Goal: Task Accomplishment & Management: Complete application form

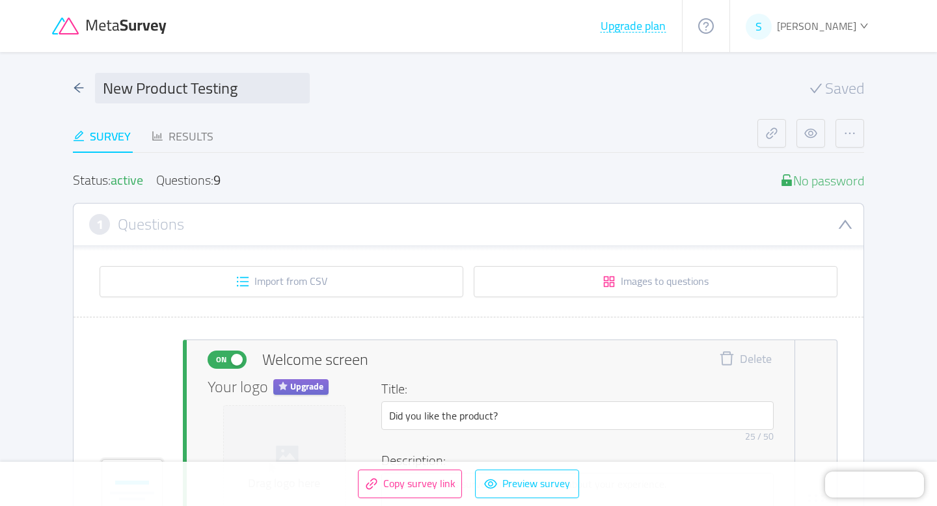
click at [97, 20] on icon at bounding box center [127, 27] width 81 height 14
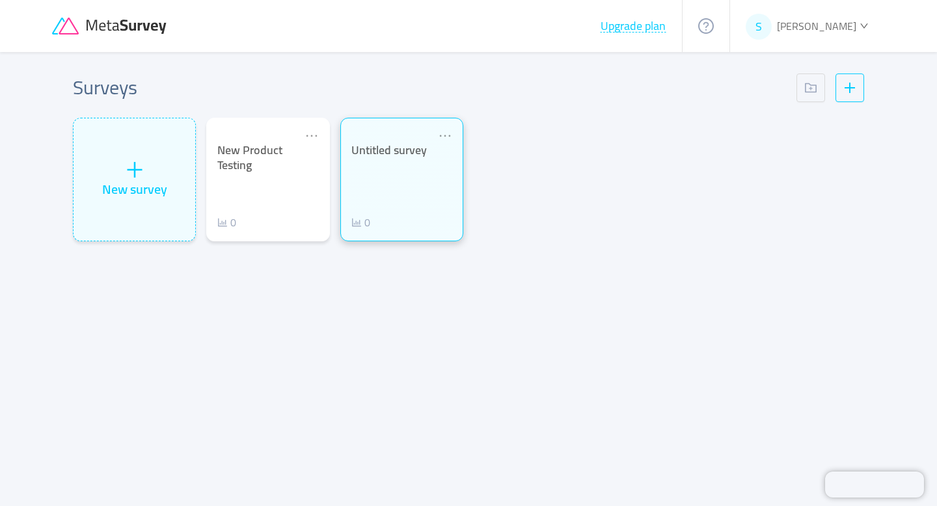
click at [398, 210] on div "Untitled survey 0" at bounding box center [402, 186] width 101 height 87
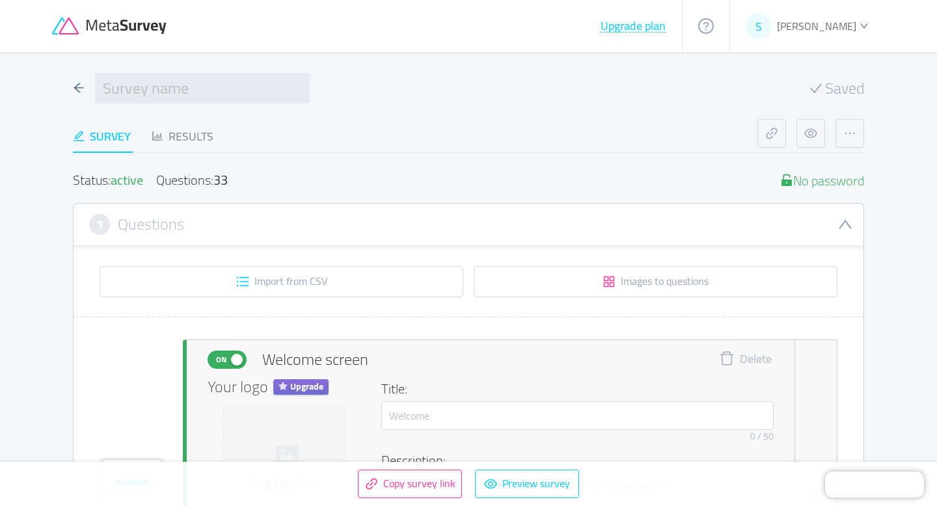
click at [118, 24] on icon at bounding box center [110, 27] width 117 height 18
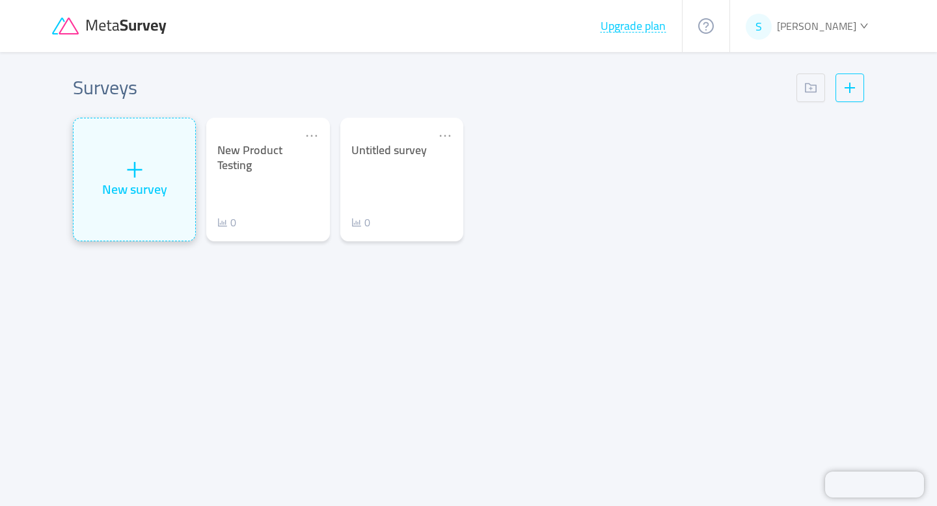
click at [122, 208] on div "New survey" at bounding box center [135, 179] width 122 height 122
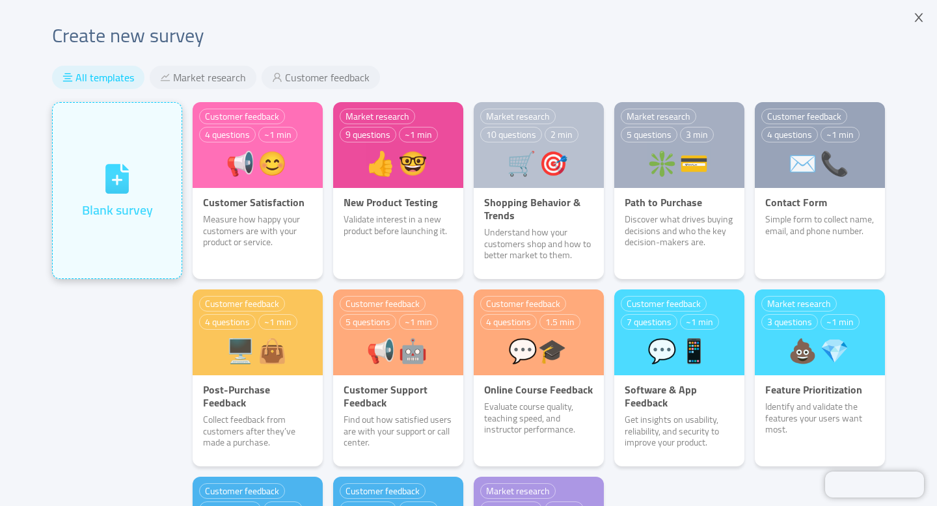
click at [122, 195] on icon at bounding box center [117, 179] width 34 height 34
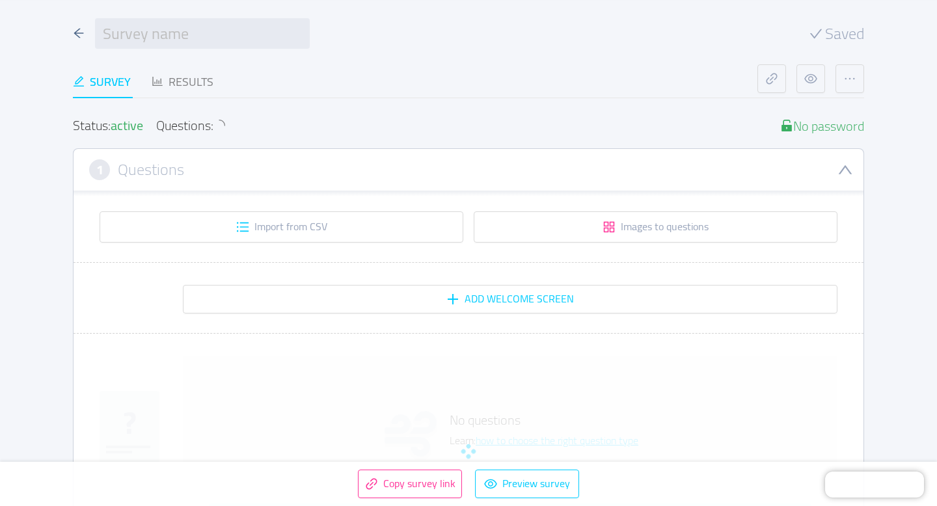
scroll to position [51, 0]
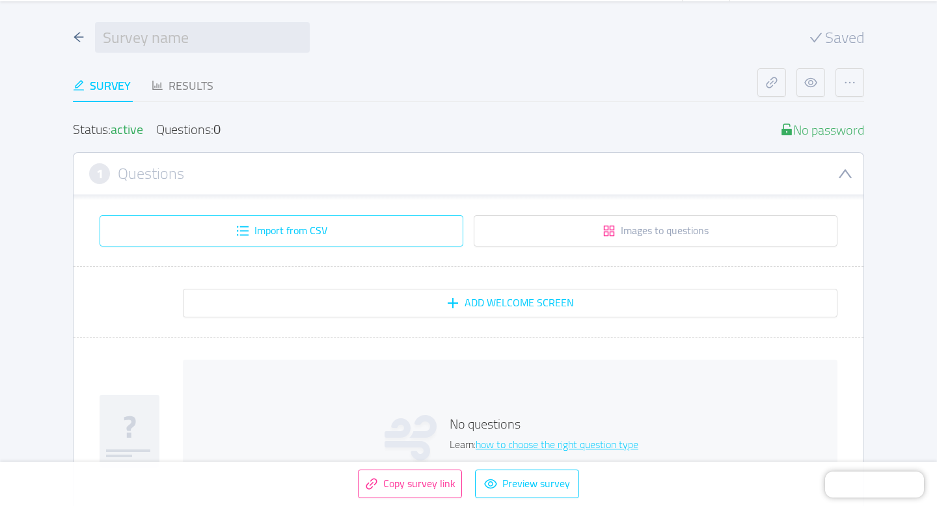
click at [358, 221] on button "Import from CSV" at bounding box center [282, 230] width 364 height 31
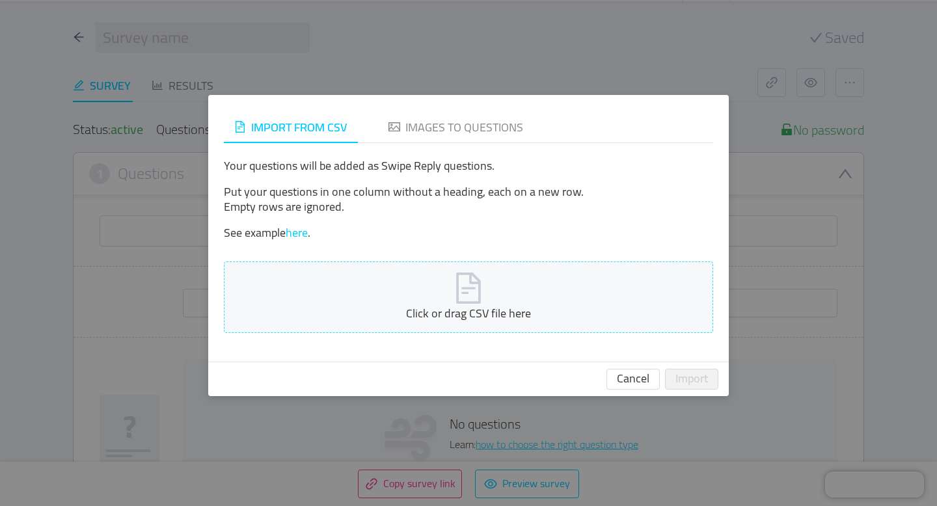
click at [464, 320] on div "Click or drag CSV file here" at bounding box center [469, 314] width 488 height 18
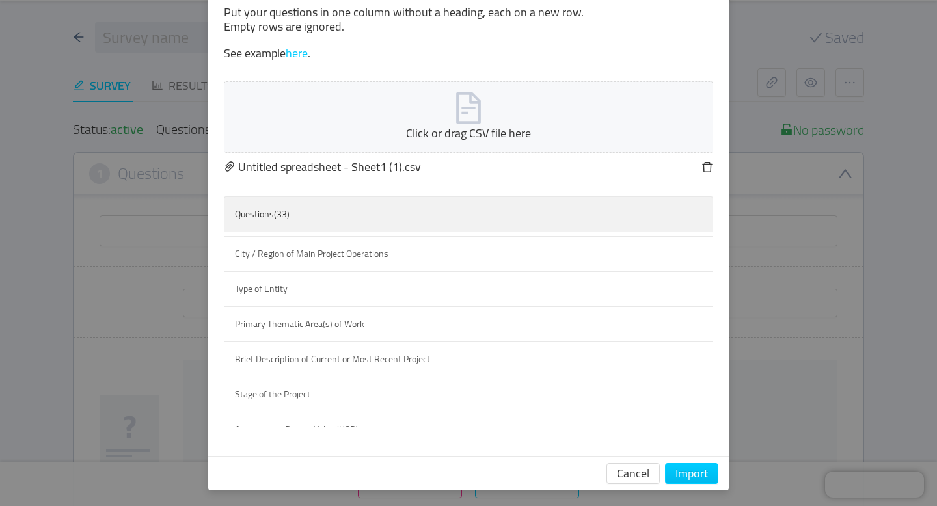
scroll to position [0, 0]
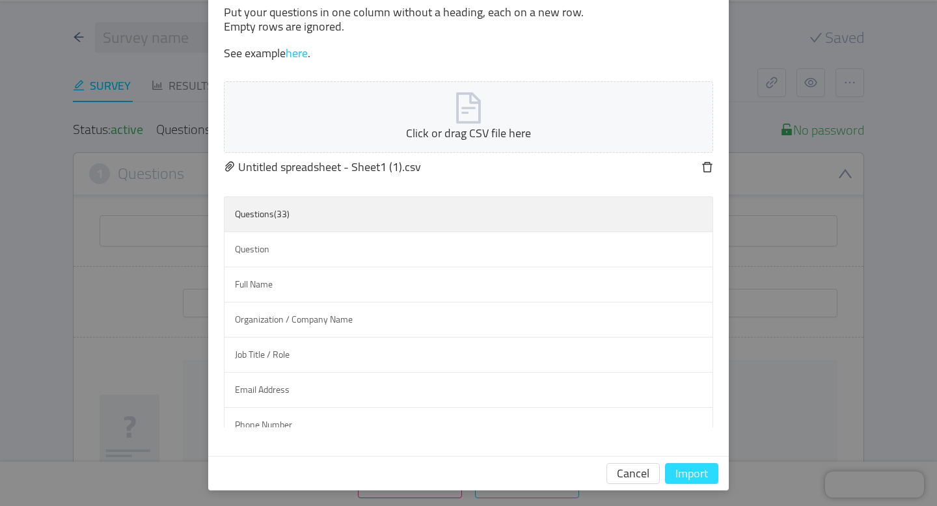
click at [676, 469] on button "Import" at bounding box center [691, 474] width 53 height 21
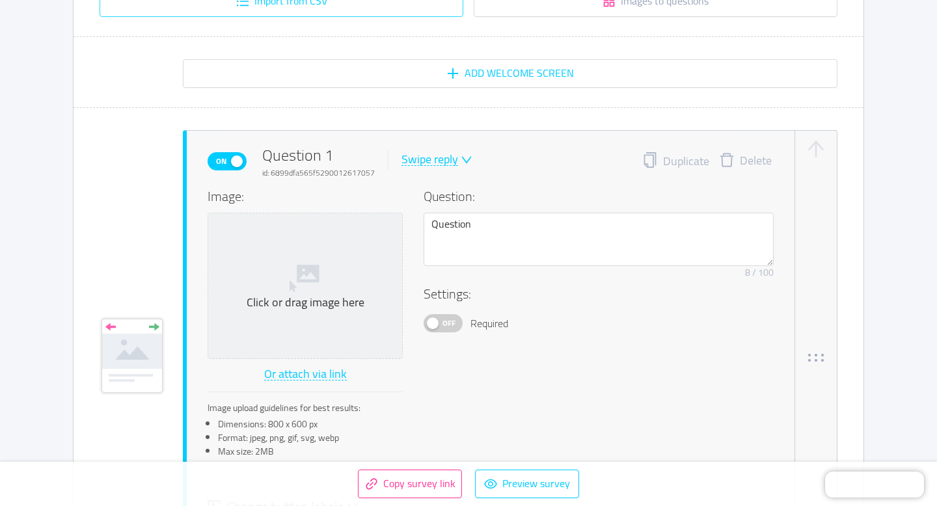
scroll to position [298, 0]
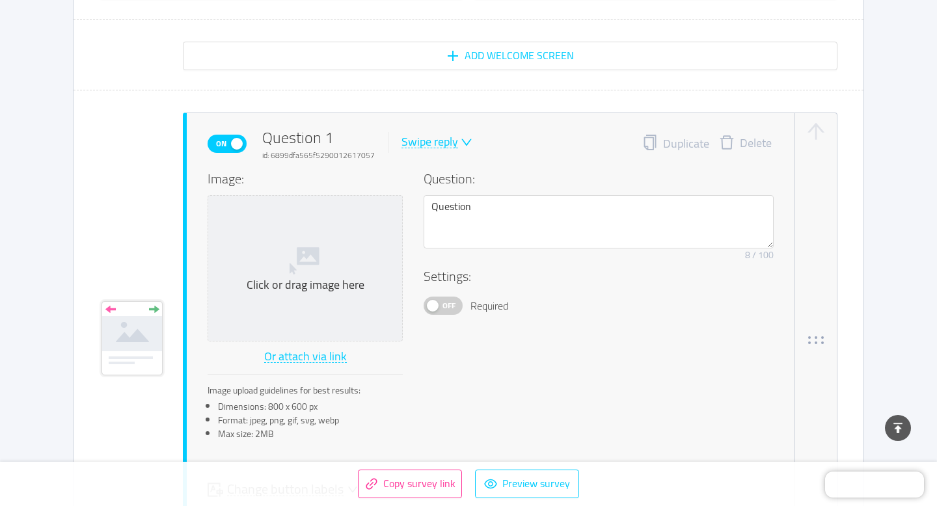
click at [736, 136] on button "Delete" at bounding box center [746, 144] width 72 height 18
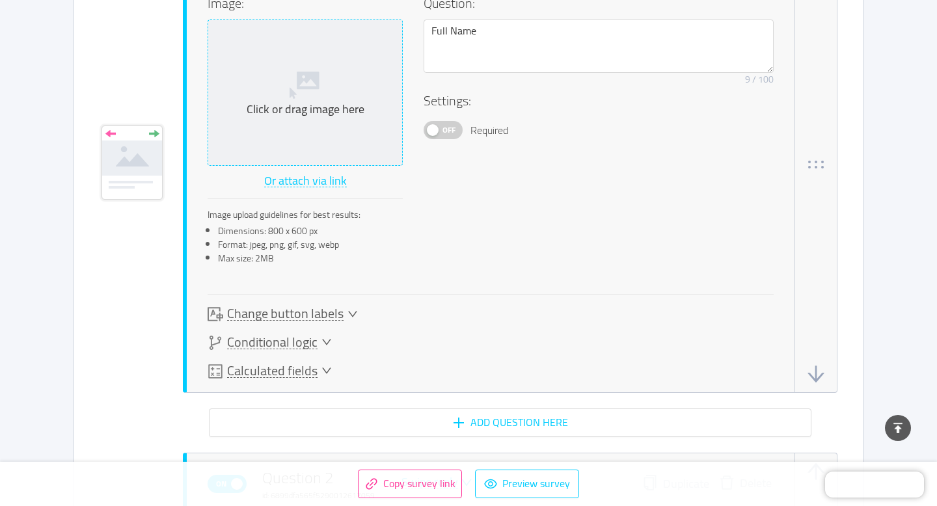
scroll to position [477, 0]
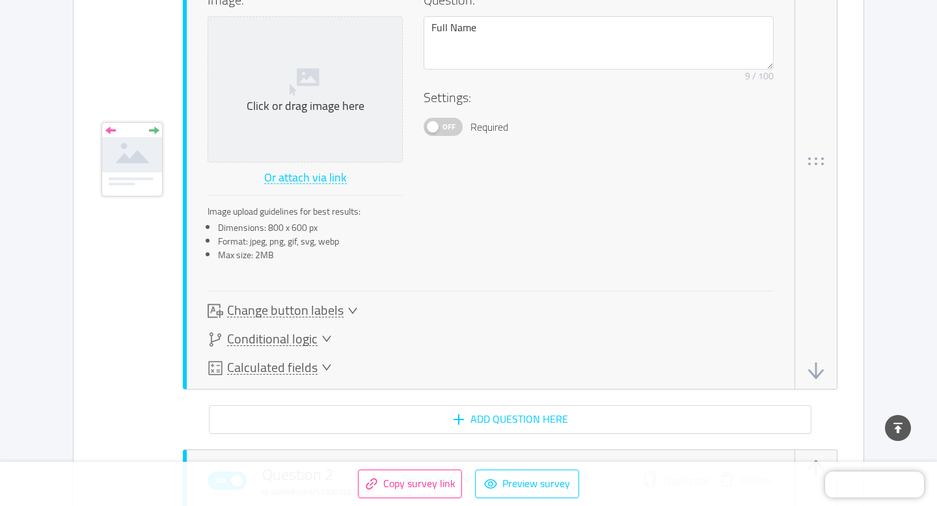
click at [445, 124] on span "Off" at bounding box center [449, 126] width 18 height 17
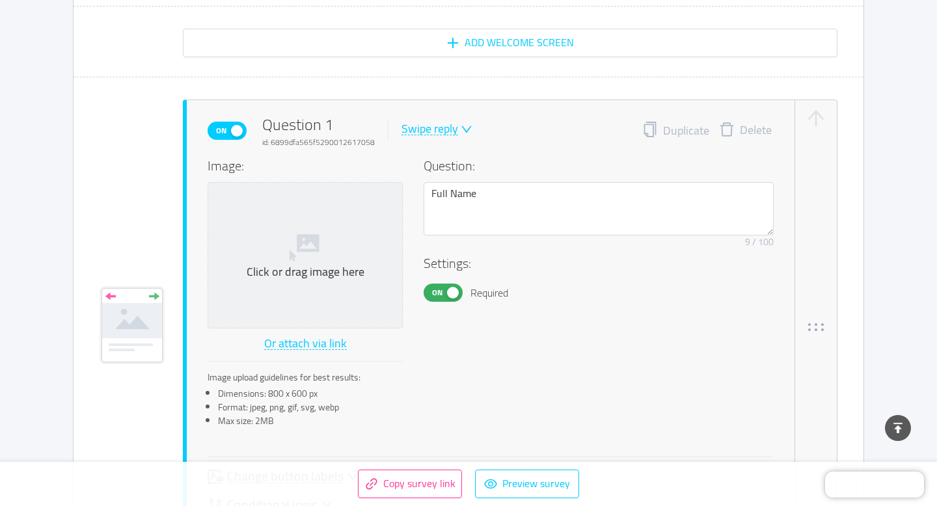
scroll to position [315, 0]
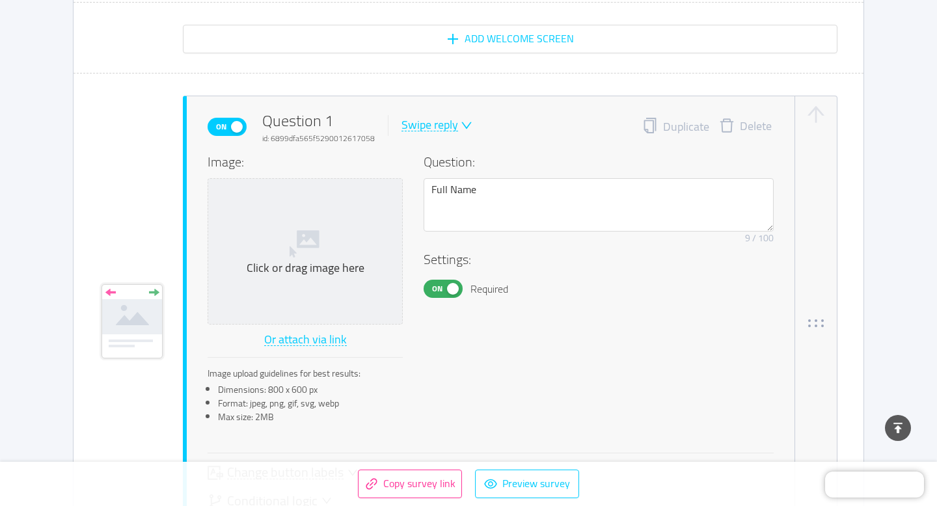
click at [443, 128] on div "Swipe reply" at bounding box center [430, 125] width 57 height 12
click at [439, 145] on li "Swipe reply" at bounding box center [445, 147] width 94 height 21
click at [445, 127] on div "Swipe reply" at bounding box center [430, 125] width 57 height 12
click at [437, 162] on li "NPS" at bounding box center [445, 168] width 94 height 21
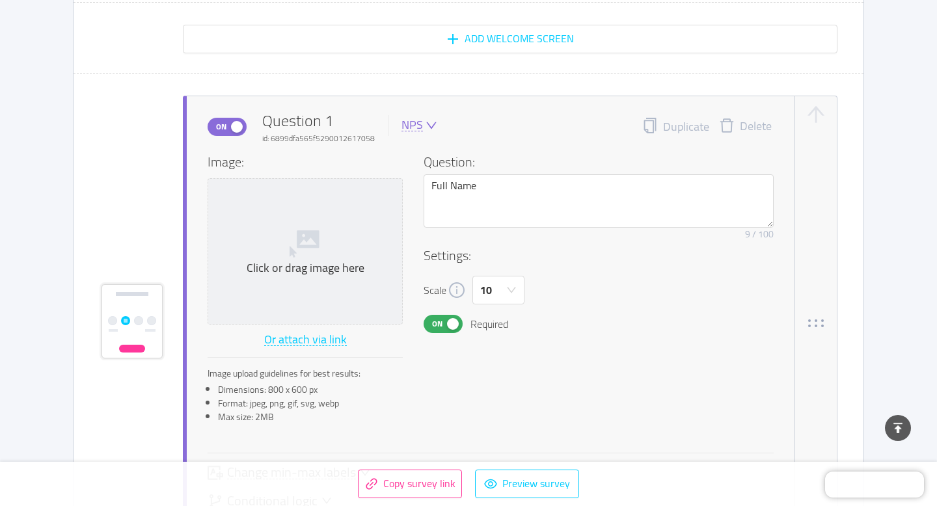
click at [423, 135] on div "On Question 1 id: 6899dfa565f5290012617058 NPS" at bounding box center [323, 126] width 230 height 35
click at [423, 125] on span at bounding box center [430, 126] width 14 height 12
click at [424, 152] on li "Swipe reply" at bounding box center [445, 147] width 94 height 21
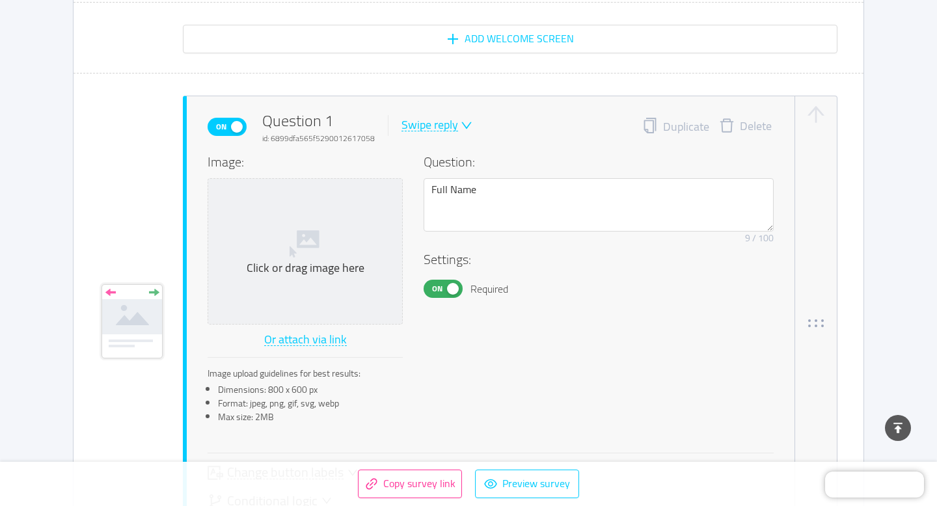
click at [432, 127] on div "Swipe reply" at bounding box center [430, 125] width 57 height 12
click at [446, 187] on li "Multiple answer" at bounding box center [445, 188] width 94 height 21
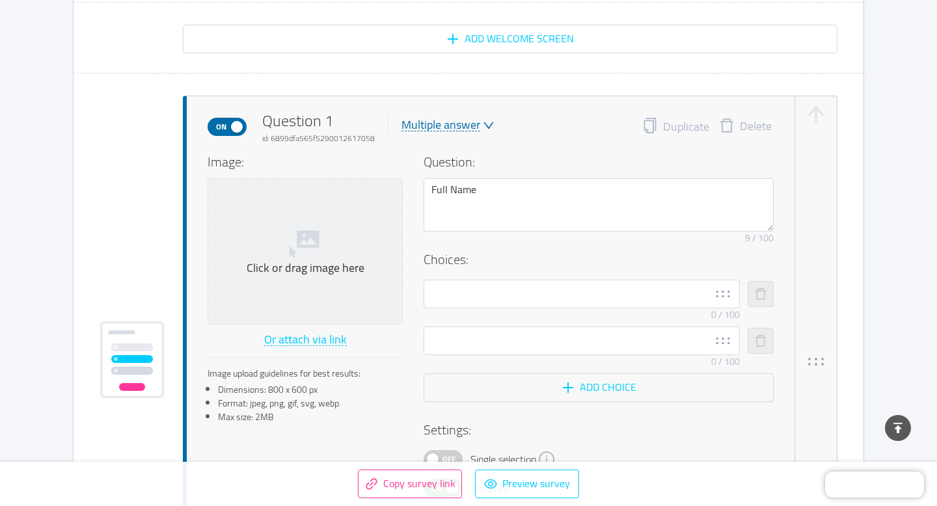
click at [435, 127] on div "Multiple answer" at bounding box center [441, 125] width 79 height 12
click at [440, 210] on li "Likert scale" at bounding box center [445, 209] width 94 height 21
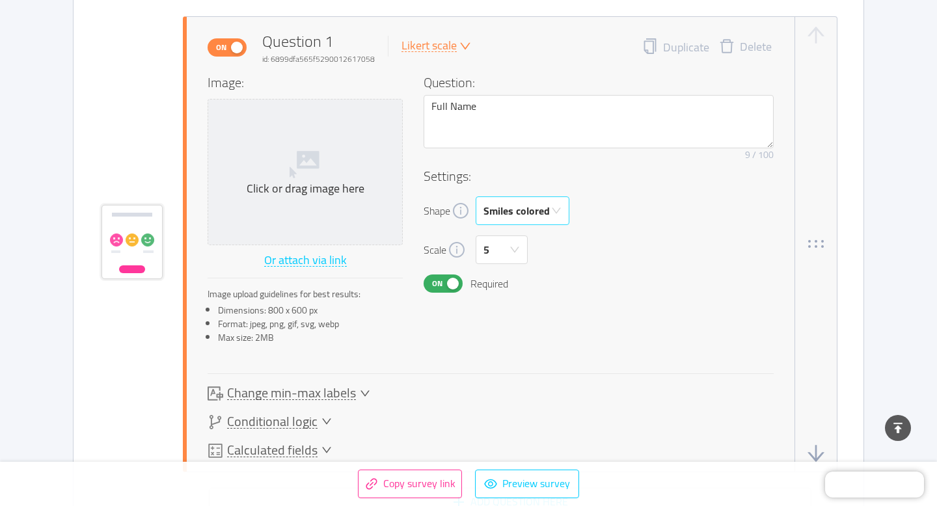
scroll to position [395, 0]
click at [540, 221] on div "Smiles colored" at bounding box center [517, 210] width 66 height 27
click at [612, 160] on div "Remove character limit 9 / 100" at bounding box center [599, 155] width 350 height 14
click at [460, 46] on icon "icon: down" at bounding box center [466, 46] width 12 height 12
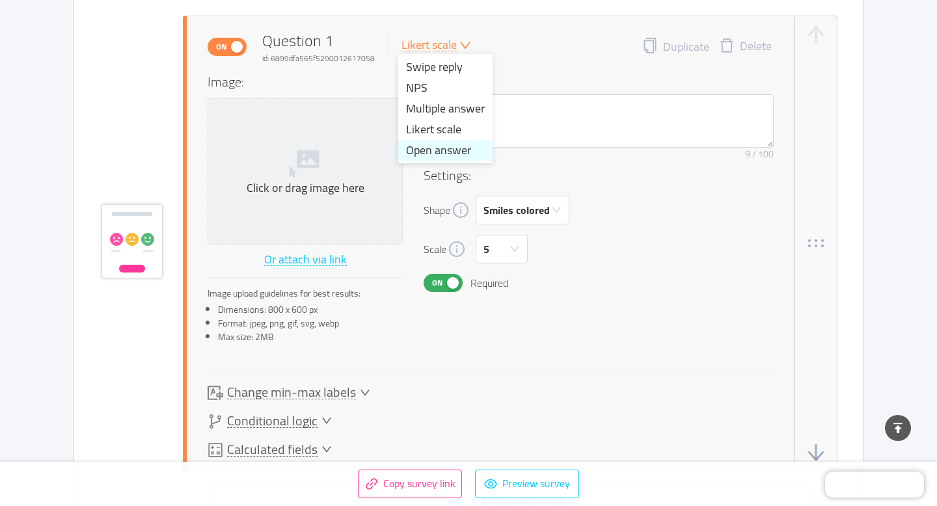
click at [429, 157] on li "Open answer" at bounding box center [445, 150] width 94 height 21
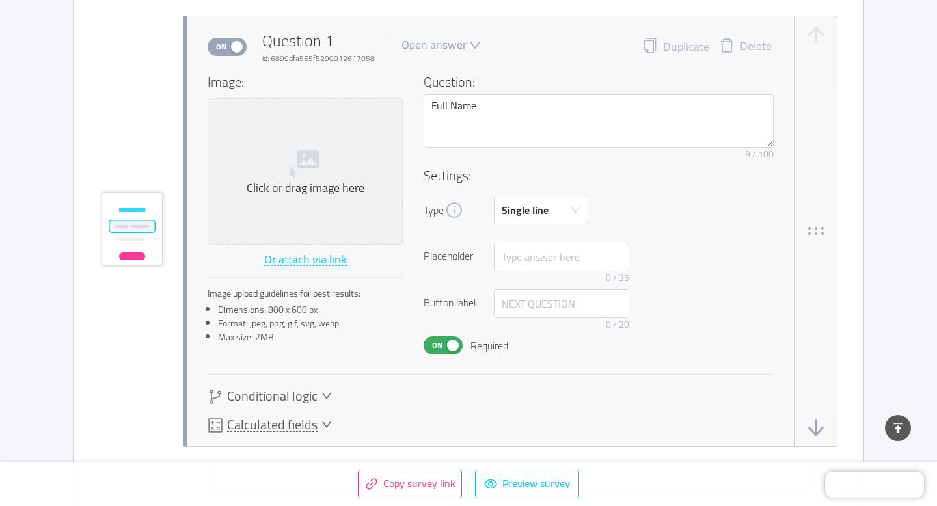
click at [452, 42] on div "Open answer" at bounding box center [434, 45] width 65 height 12
click at [442, 62] on li "Swipe reply" at bounding box center [445, 67] width 94 height 21
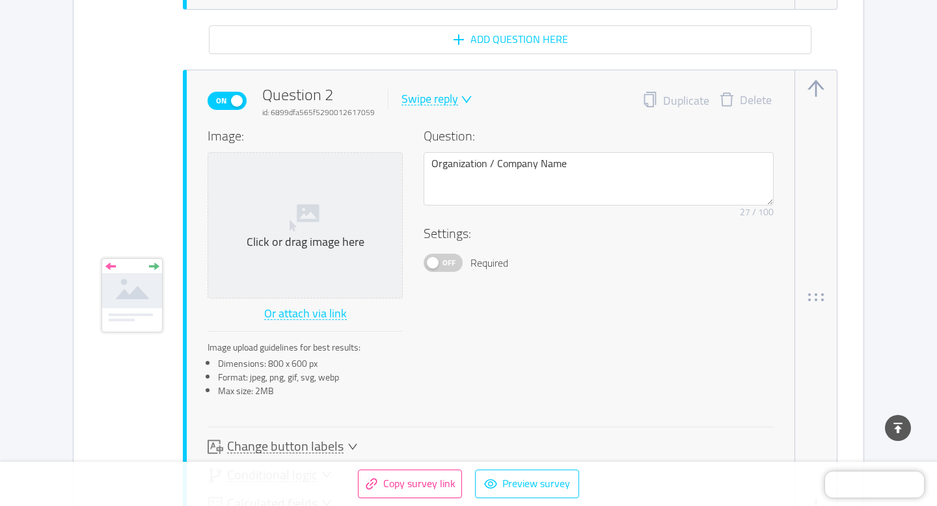
scroll to position [858, 0]
click at [432, 94] on div "Swipe reply" at bounding box center [430, 98] width 57 height 12
click at [432, 201] on li "Open answer" at bounding box center [445, 203] width 94 height 21
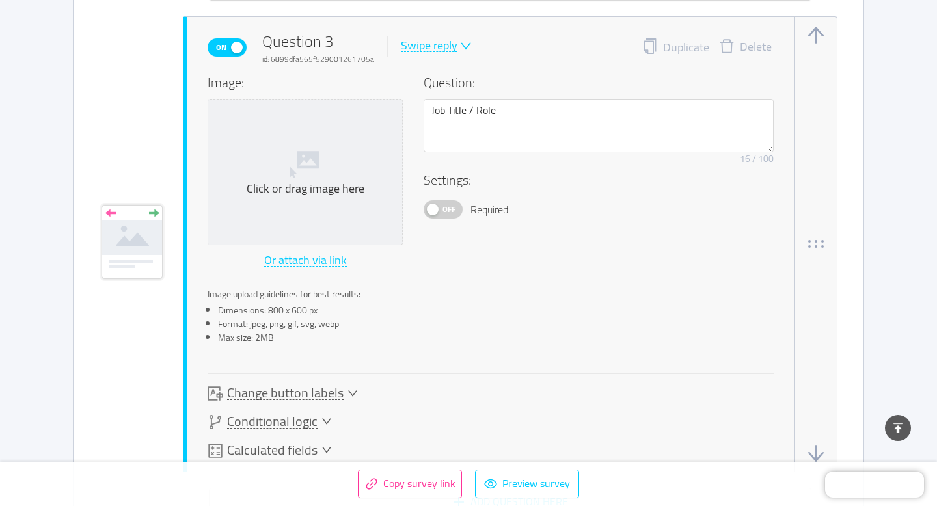
scroll to position [1404, 0]
click at [439, 46] on div "Swipe reply" at bounding box center [429, 44] width 57 height 12
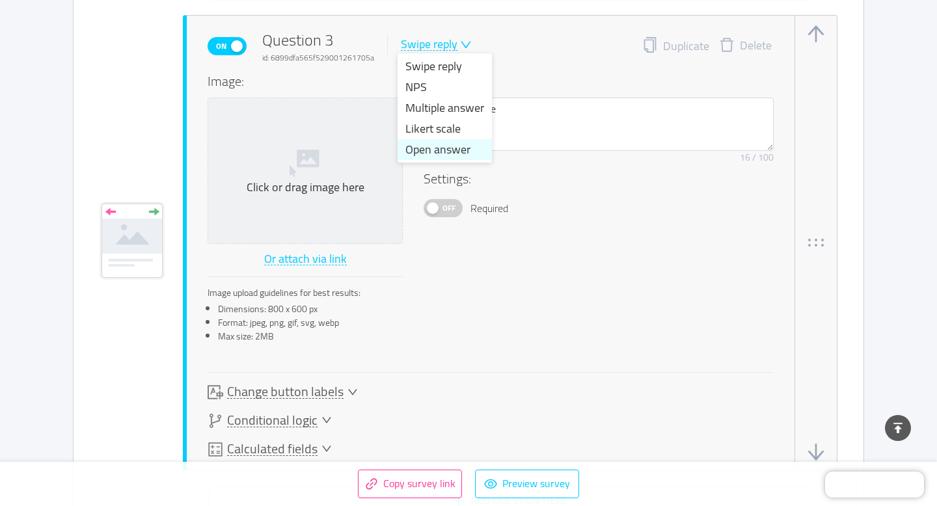
click at [434, 150] on li "Open answer" at bounding box center [445, 149] width 94 height 21
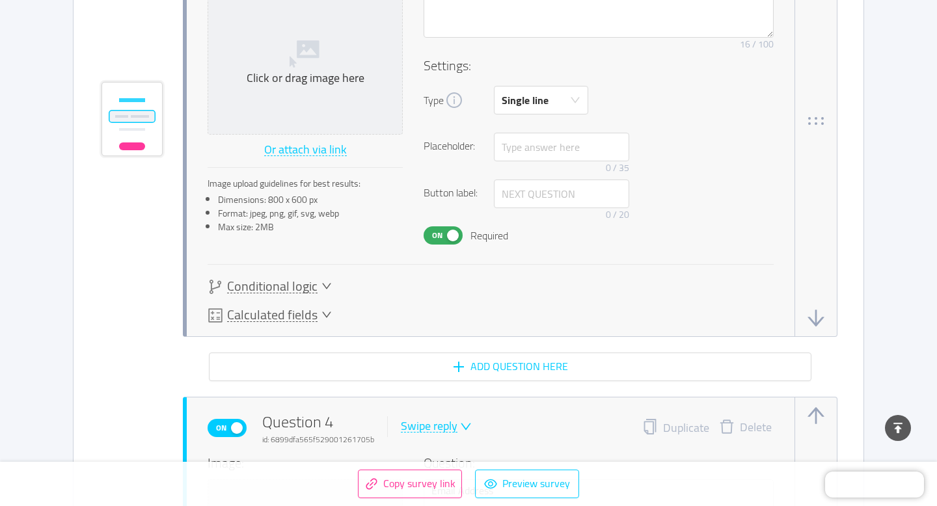
scroll to position [1467, 0]
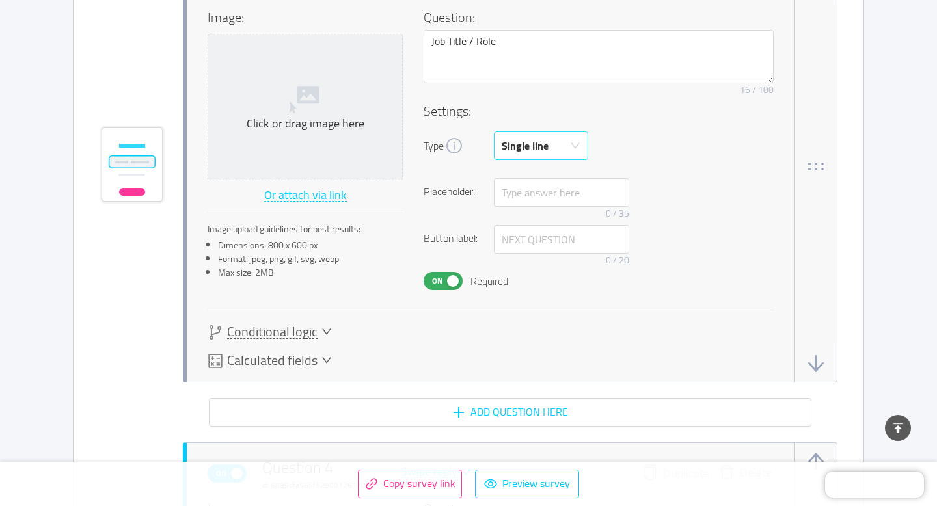
click at [519, 152] on div "Single line" at bounding box center [525, 145] width 47 height 27
click at [619, 112] on h4 "Settings:" at bounding box center [599, 112] width 350 height 20
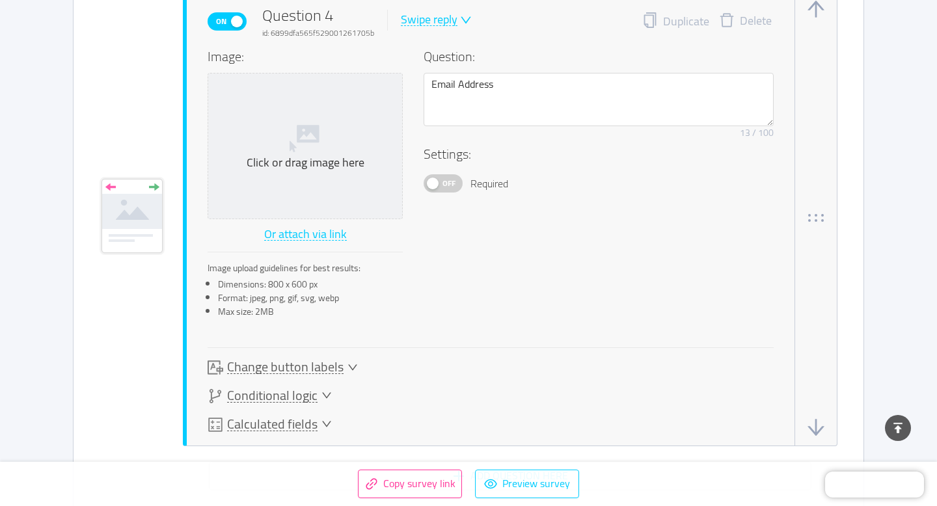
scroll to position [1919, 0]
click at [436, 21] on div "Swipe reply" at bounding box center [429, 20] width 57 height 12
click at [440, 119] on li "Open answer" at bounding box center [445, 125] width 94 height 21
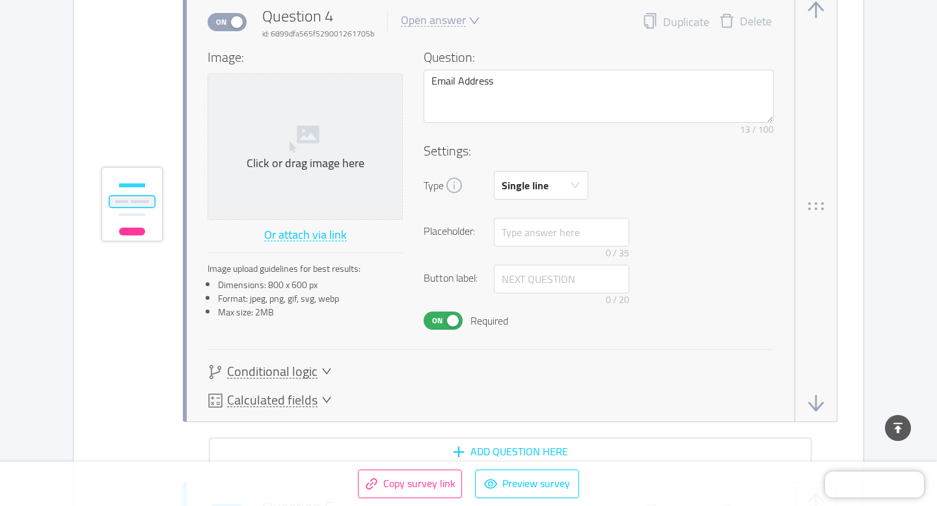
scroll to position [1907, 0]
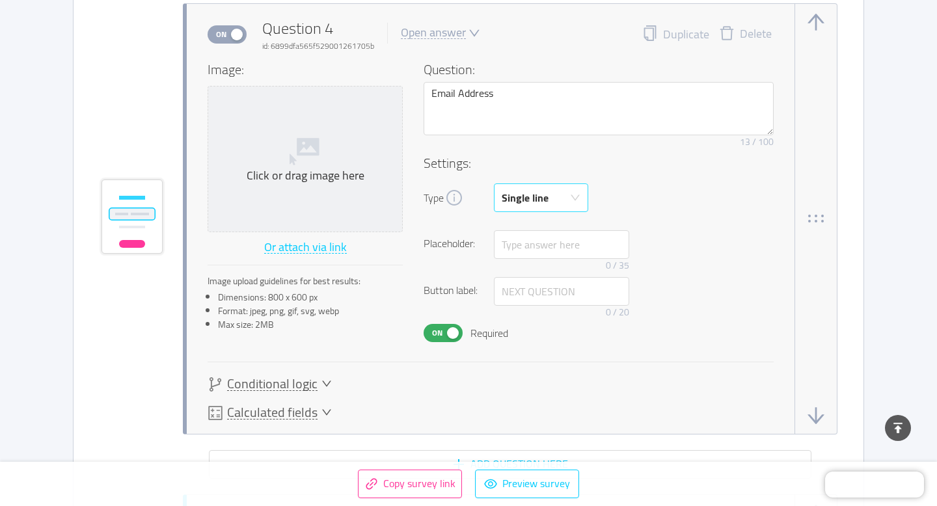
click at [525, 208] on div "Single line" at bounding box center [525, 197] width 47 height 27
click at [527, 296] on li "Email" at bounding box center [541, 290] width 94 height 21
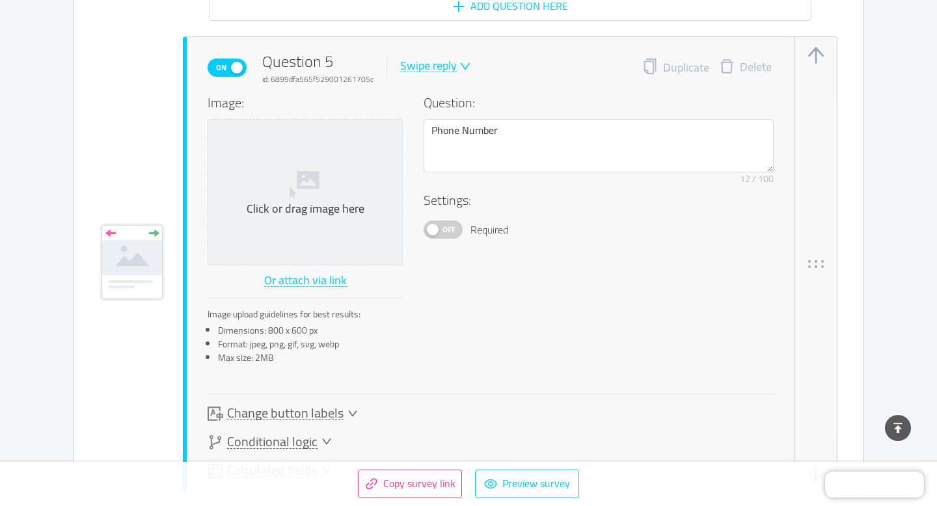
scroll to position [2371, 0]
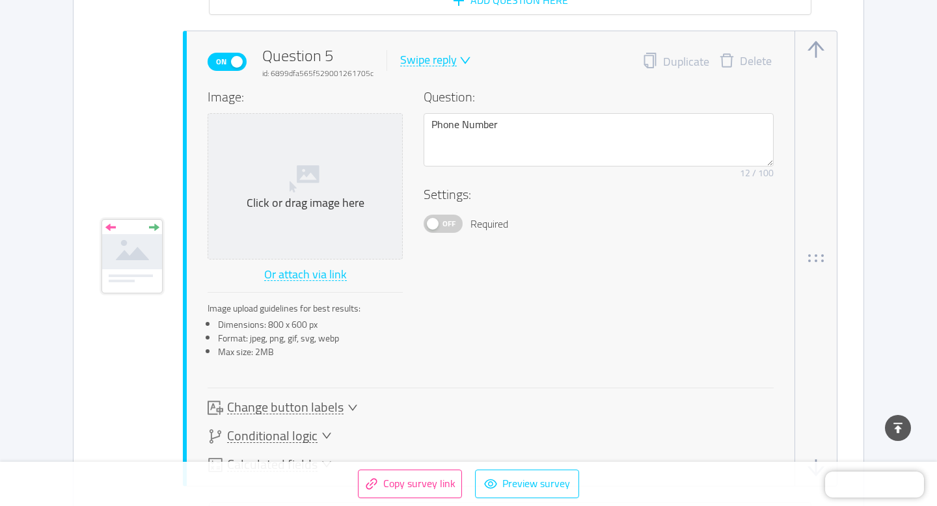
click at [441, 54] on div "Swipe reply" at bounding box center [428, 60] width 57 height 12
click at [431, 100] on li "NPS" at bounding box center [444, 102] width 94 height 21
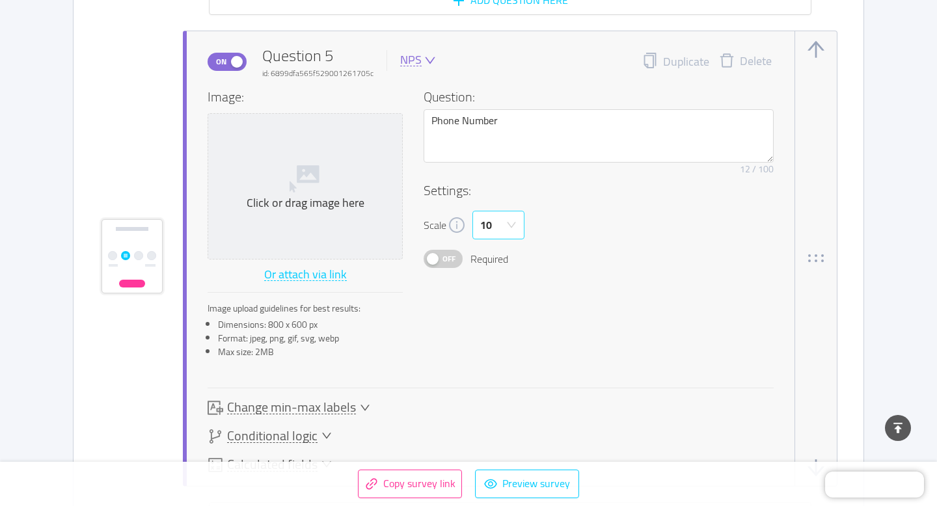
click at [505, 225] on div "10" at bounding box center [494, 225] width 28 height 27
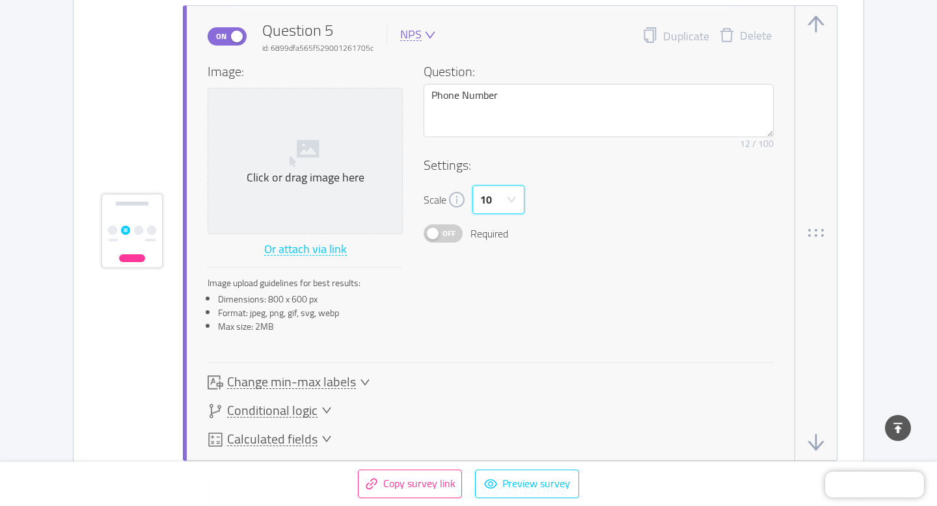
scroll to position [2393, 0]
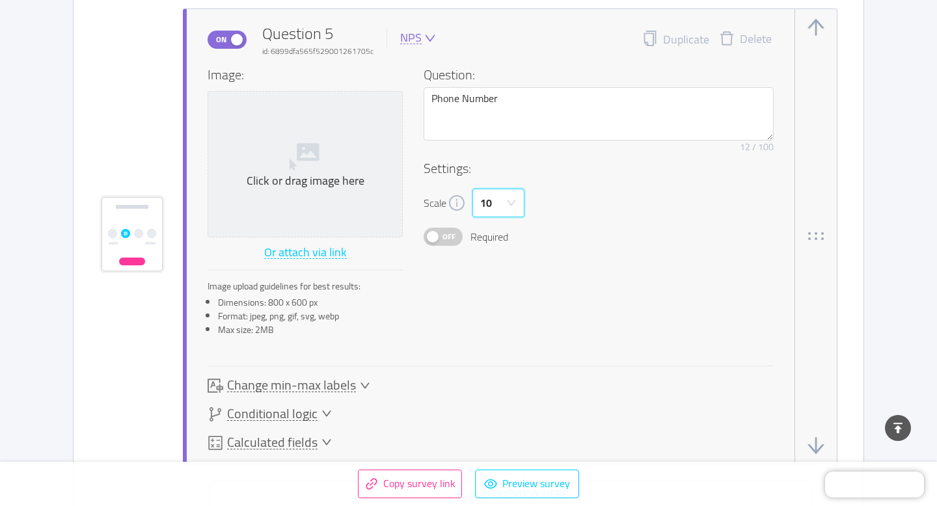
click at [514, 201] on icon "icon: down" at bounding box center [511, 203] width 9 height 6
click at [605, 211] on div "Scale 10" at bounding box center [599, 203] width 350 height 29
click at [500, 198] on div "10" at bounding box center [494, 202] width 28 height 27
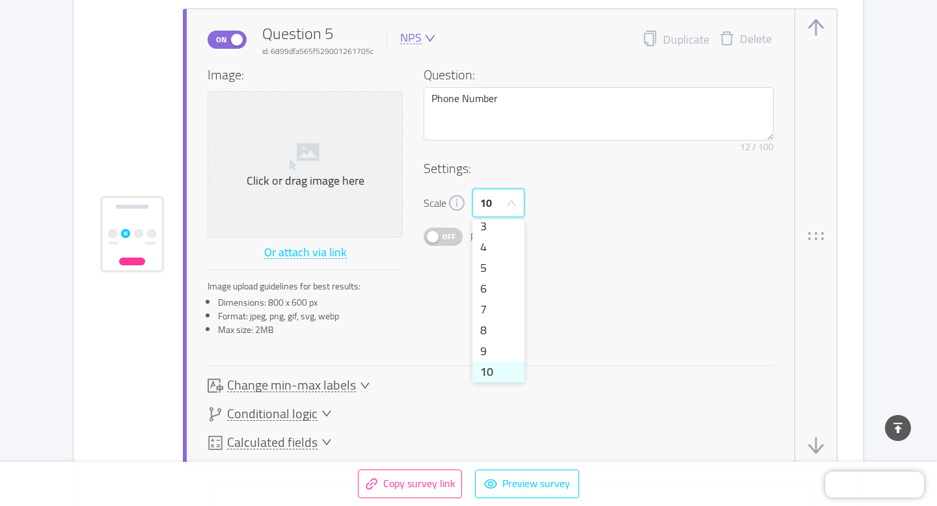
click at [500, 198] on div "10" at bounding box center [494, 202] width 28 height 27
click at [621, 253] on div "Image: Click or drag image here Or attach via link Image upload guidelines for …" at bounding box center [491, 205] width 566 height 281
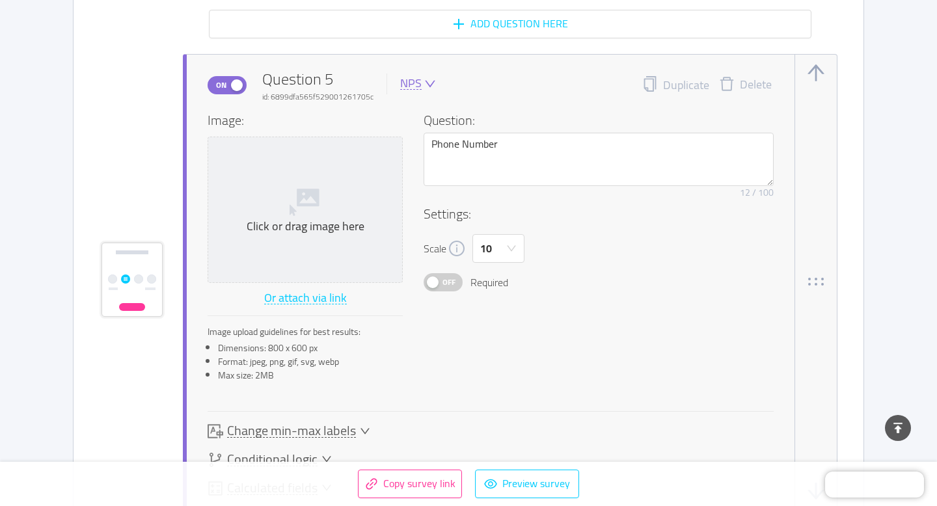
scroll to position [2338, 0]
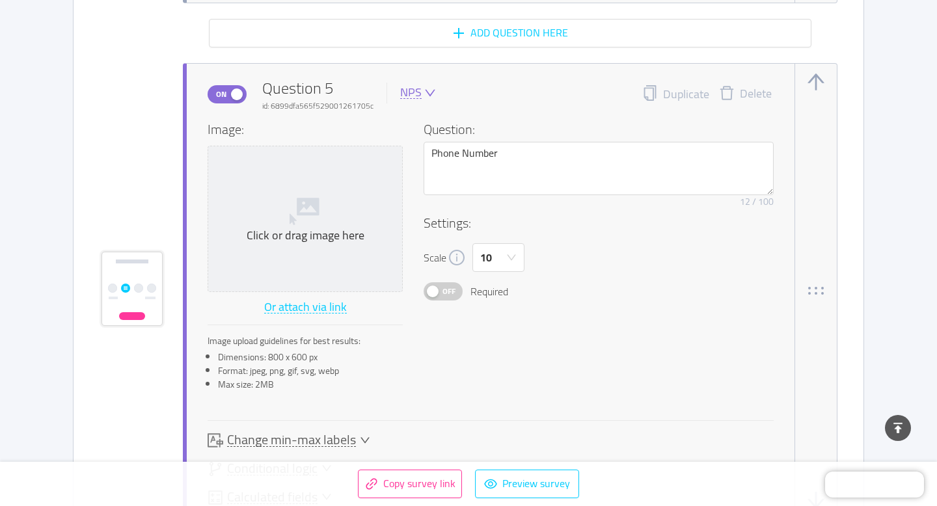
click at [426, 90] on icon "icon: down" at bounding box center [430, 93] width 12 height 12
click at [440, 192] on li "Open answer" at bounding box center [444, 197] width 94 height 21
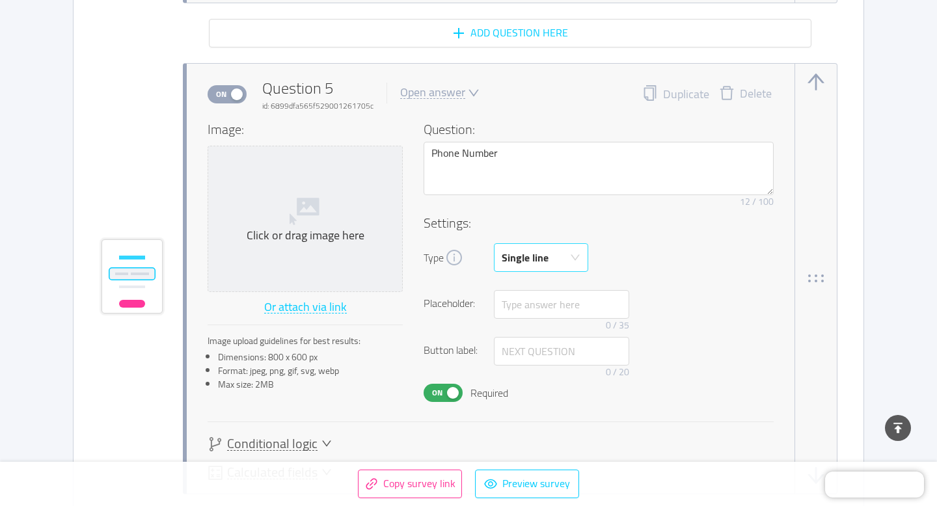
click at [549, 260] on div "Single line" at bounding box center [537, 257] width 70 height 27
click at [533, 367] on li "Phone" at bounding box center [541, 371] width 94 height 21
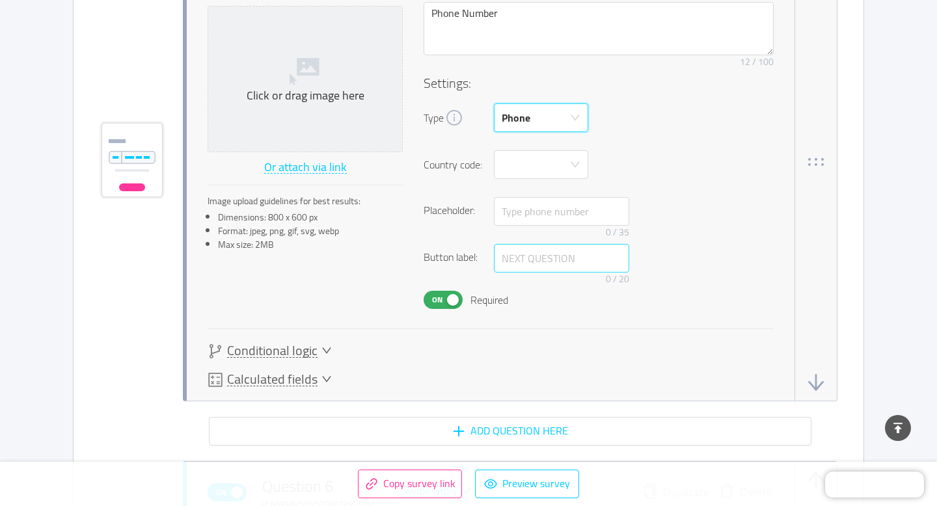
scroll to position [2485, 0]
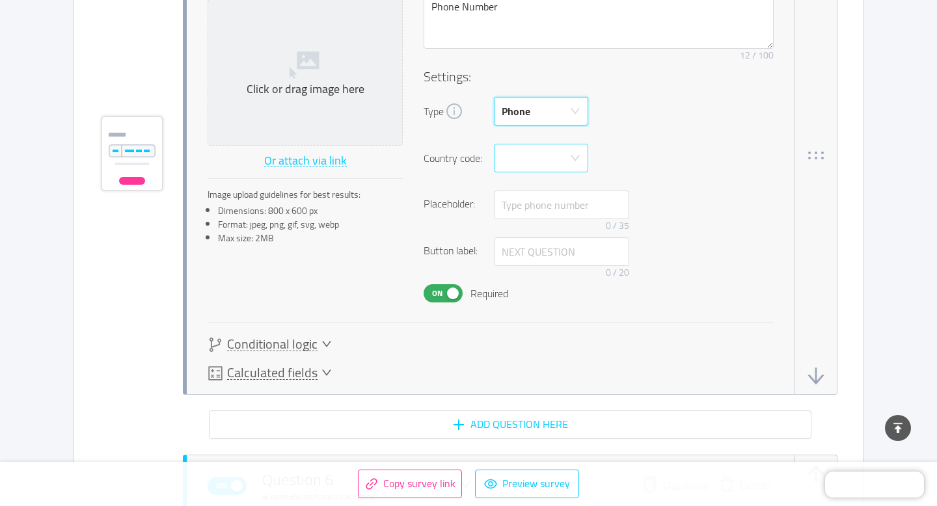
click at [578, 149] on div at bounding box center [541, 158] width 94 height 29
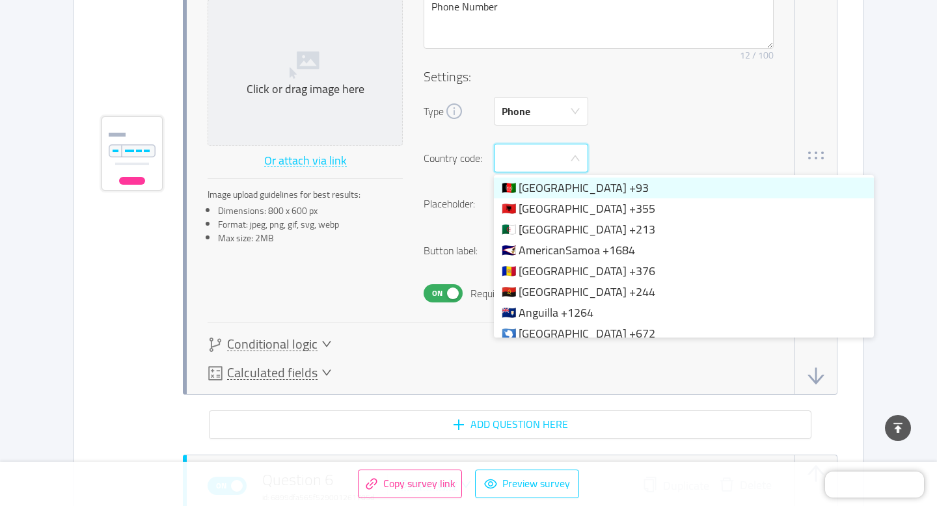
click at [578, 149] on div at bounding box center [541, 158] width 94 height 29
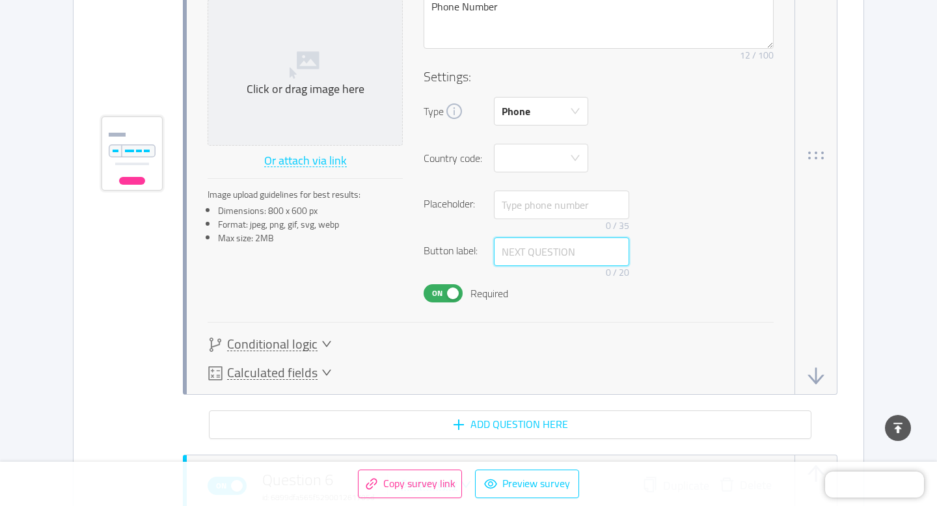
click at [540, 252] on input "text" at bounding box center [561, 252] width 135 height 29
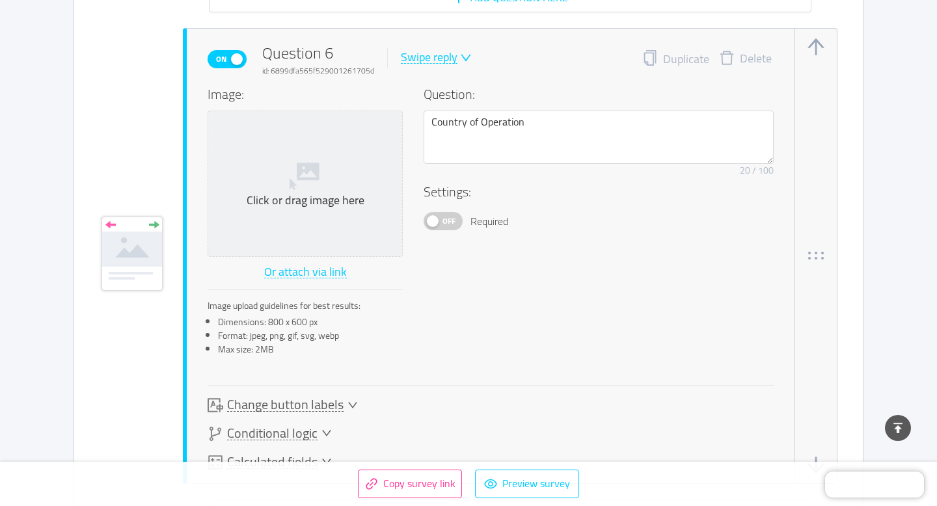
scroll to position [2913, 0]
click at [460, 57] on icon "icon: down" at bounding box center [466, 57] width 12 height 12
click at [447, 145] on li "Likert scale" at bounding box center [445, 141] width 94 height 21
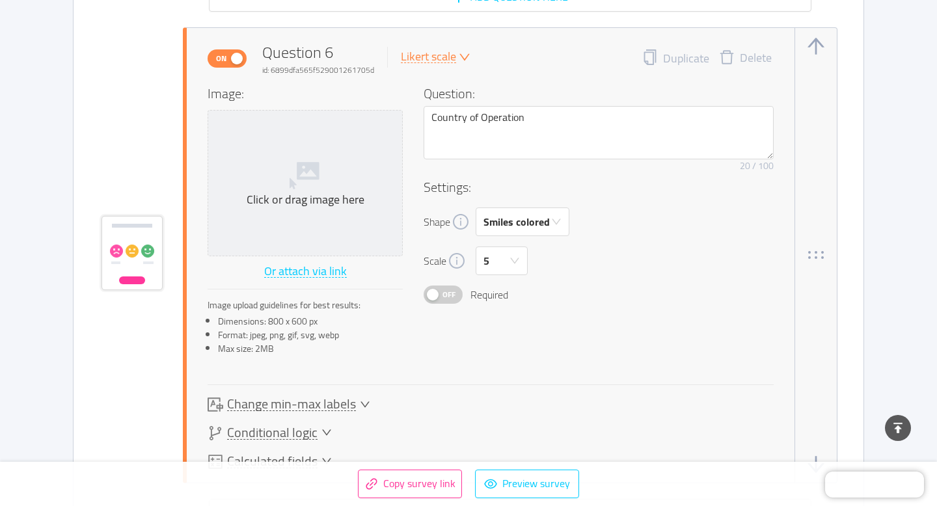
click at [440, 62] on div "Likert scale" at bounding box center [428, 57] width 55 height 12
click at [430, 164] on li "Open answer" at bounding box center [445, 162] width 94 height 21
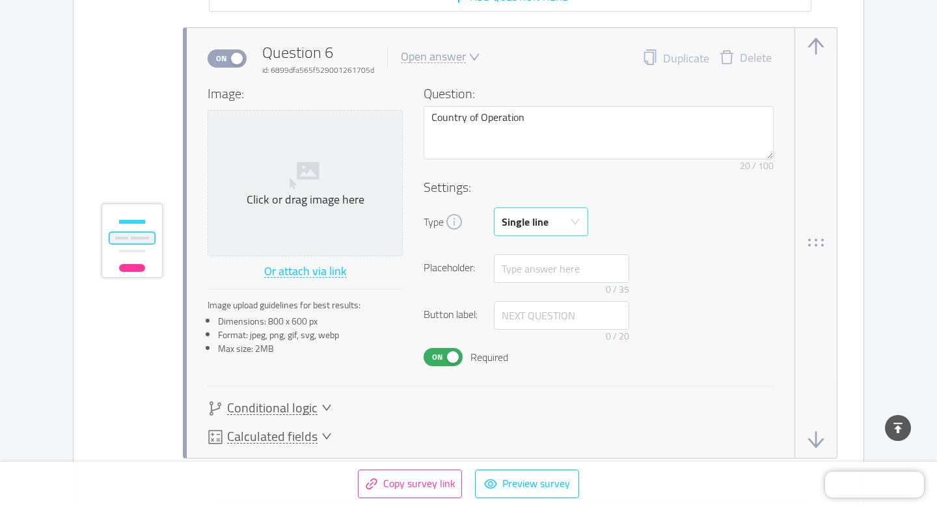
click at [536, 223] on div "Single line" at bounding box center [525, 221] width 47 height 27
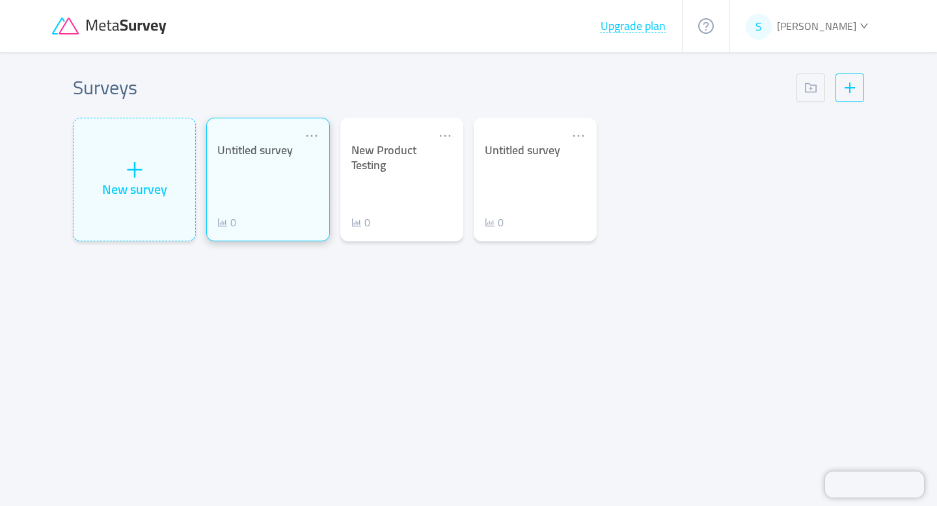
click at [245, 173] on div "Untitled survey 0" at bounding box center [267, 186] width 101 height 87
click at [273, 184] on div "Untitled survey 0" at bounding box center [267, 186] width 101 height 87
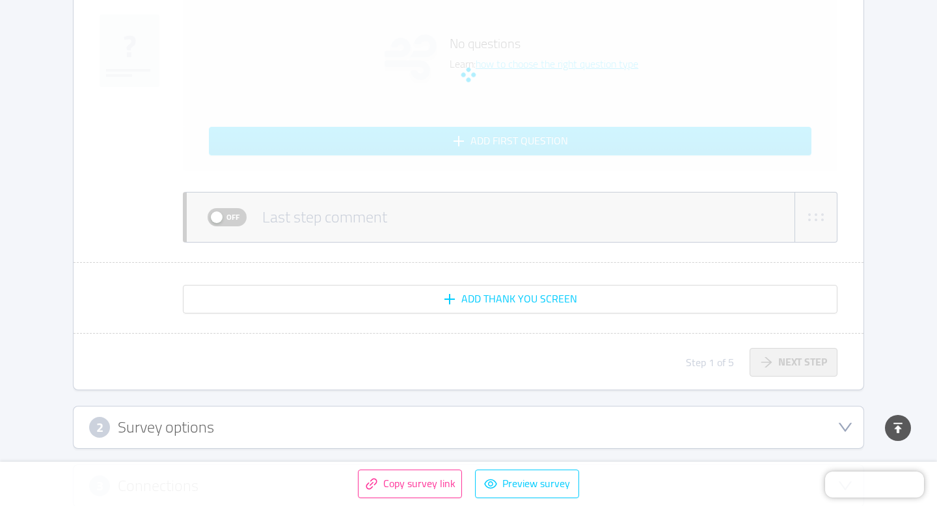
scroll to position [492, 0]
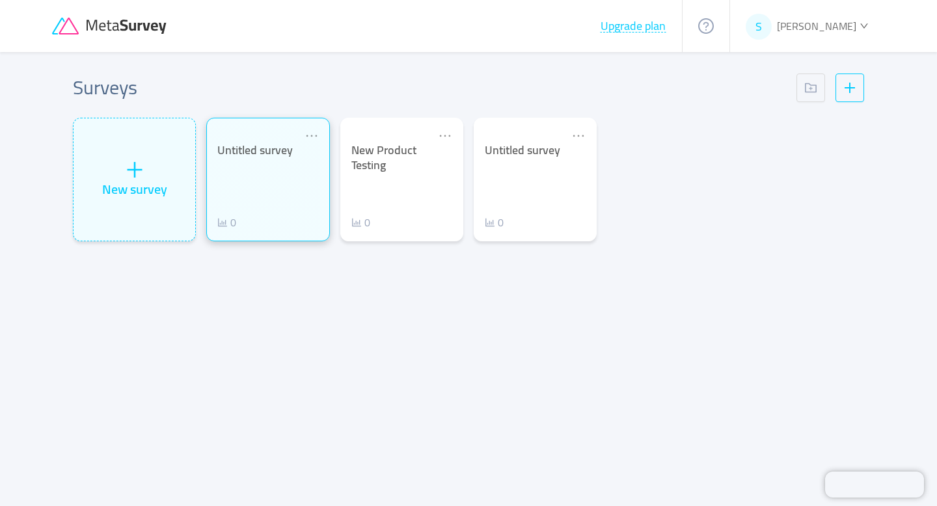
click at [288, 174] on div "Untitled survey 0" at bounding box center [267, 186] width 101 height 87
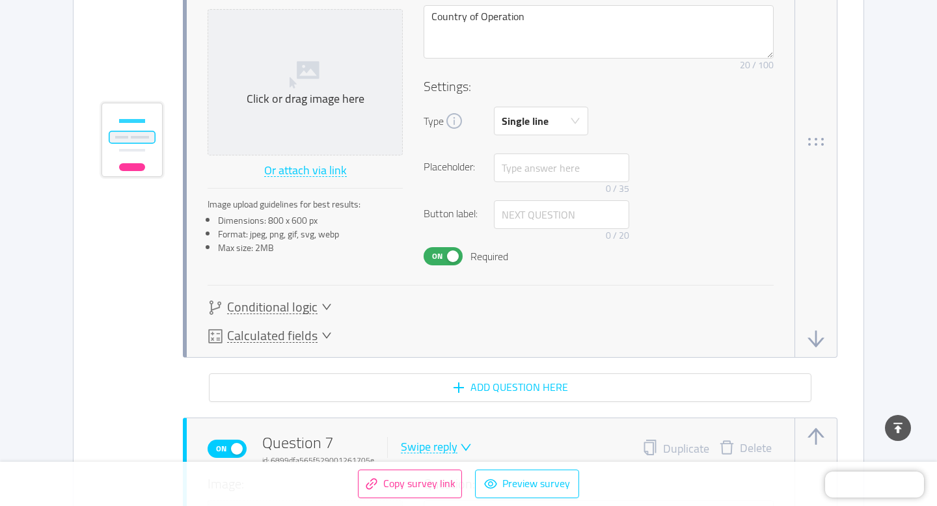
scroll to position [3015, 0]
click at [553, 110] on div "Single line" at bounding box center [537, 118] width 70 height 27
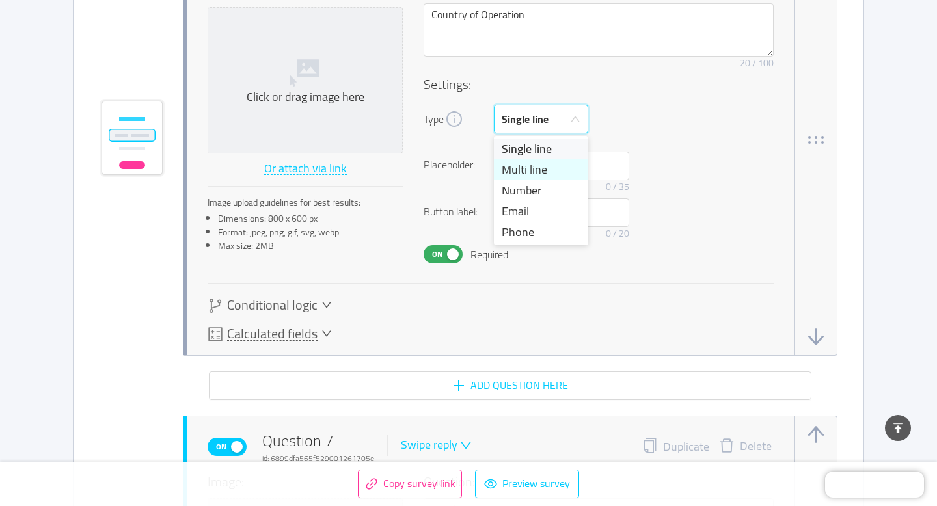
click at [540, 167] on li "Multi line" at bounding box center [541, 169] width 94 height 21
click at [566, 119] on div "Multi line" at bounding box center [537, 118] width 70 height 27
click at [536, 146] on li "Single line" at bounding box center [541, 149] width 94 height 21
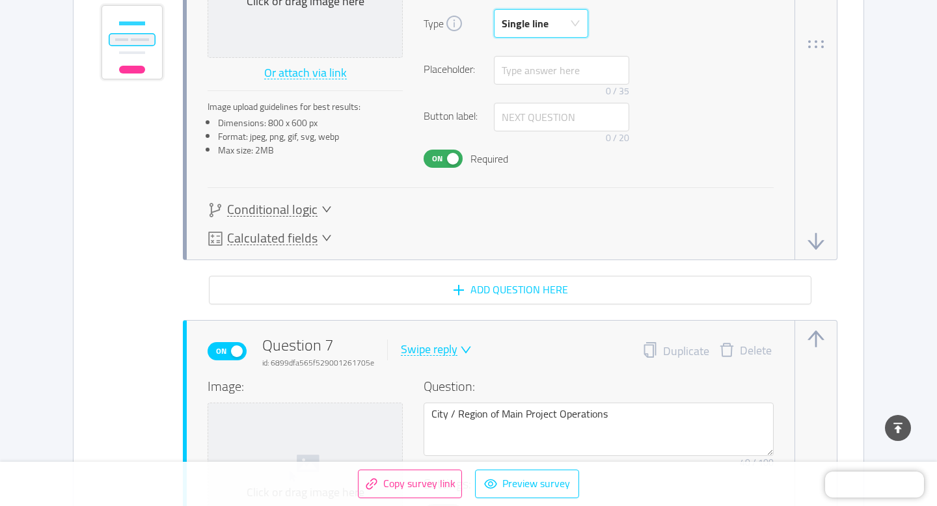
scroll to position [3109, 0]
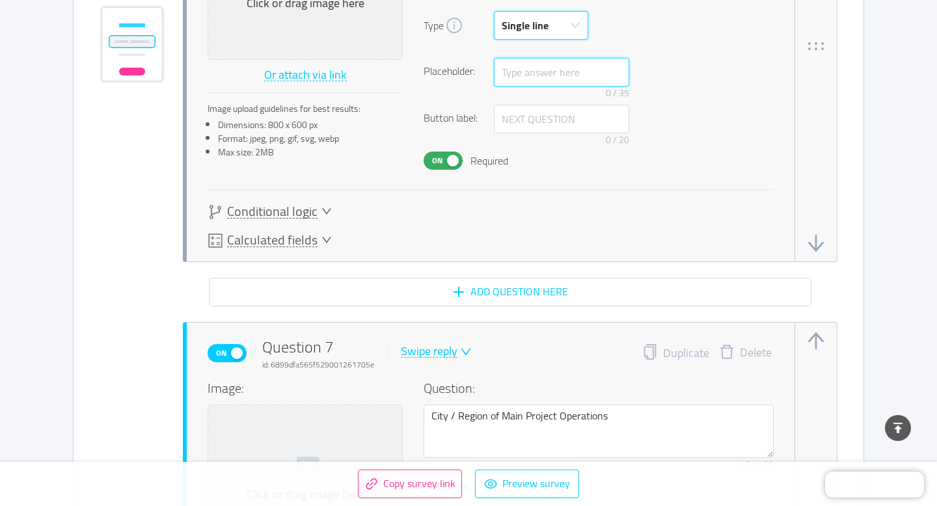
click at [572, 75] on input "text" at bounding box center [561, 72] width 135 height 29
click at [544, 187] on div "Image: Click or drag image here Or attach via link Image upload guidelines for …" at bounding box center [491, 39] width 566 height 304
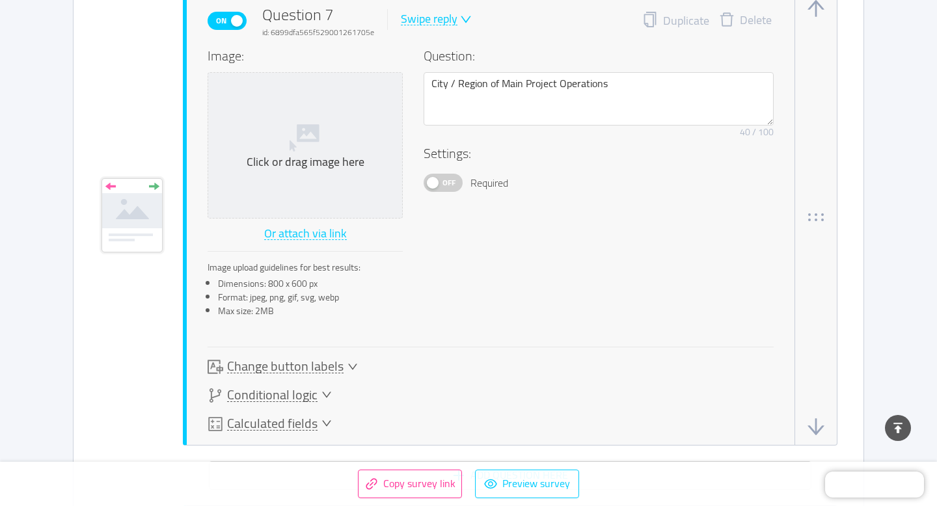
scroll to position [3443, 0]
click at [440, 22] on div "Swipe reply" at bounding box center [429, 18] width 57 height 12
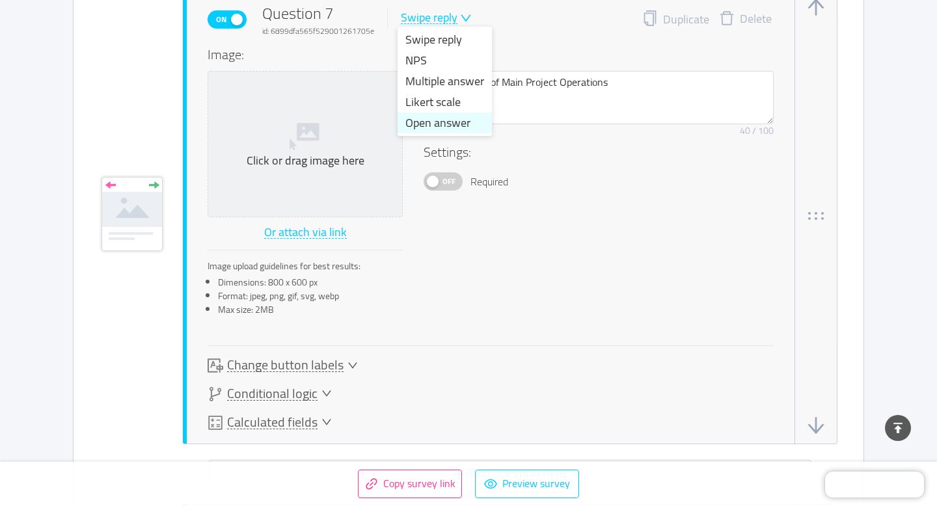
click at [439, 121] on li "Open answer" at bounding box center [445, 123] width 94 height 21
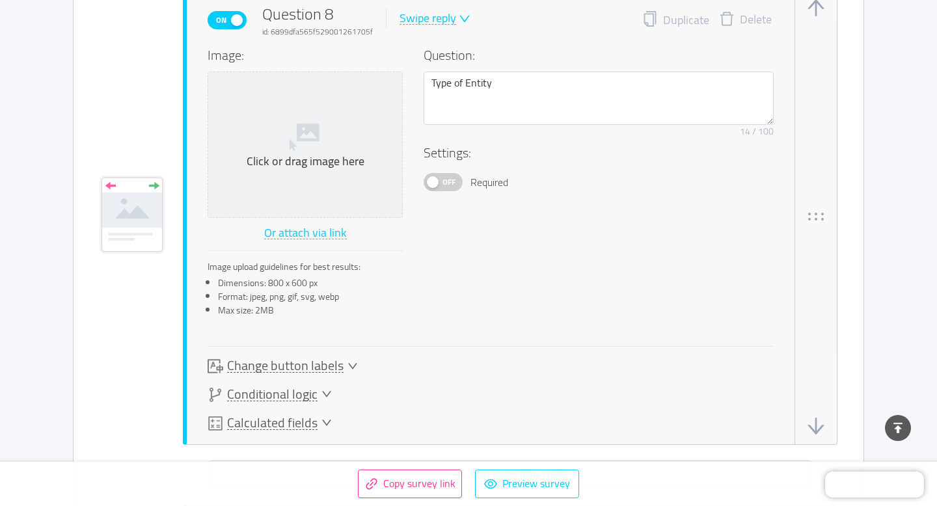
scroll to position [3937, 0]
click at [447, 15] on div "Swipe reply" at bounding box center [428, 16] width 57 height 12
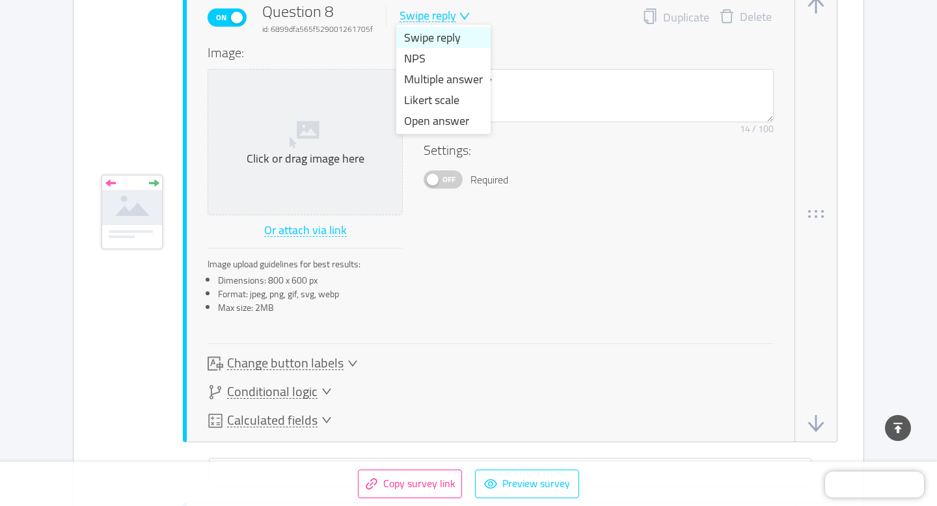
click at [437, 40] on li "Swipe reply" at bounding box center [443, 37] width 94 height 21
click at [444, 16] on div "Swipe reply" at bounding box center [428, 16] width 57 height 12
click at [422, 100] on li "Likert scale" at bounding box center [443, 100] width 94 height 21
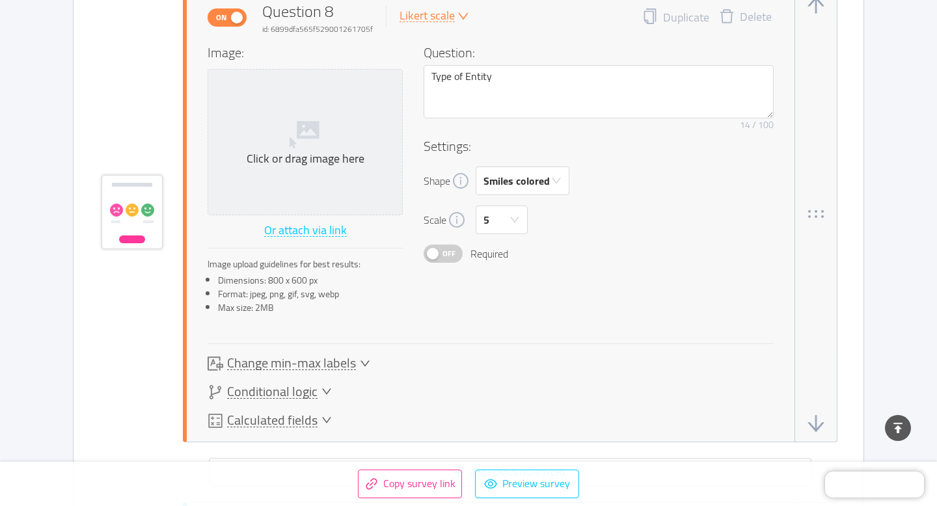
click at [433, 22] on div "Likert scale" at bounding box center [427, 16] width 55 height 12
click at [438, 74] on li "Multiple answer" at bounding box center [443, 79] width 94 height 21
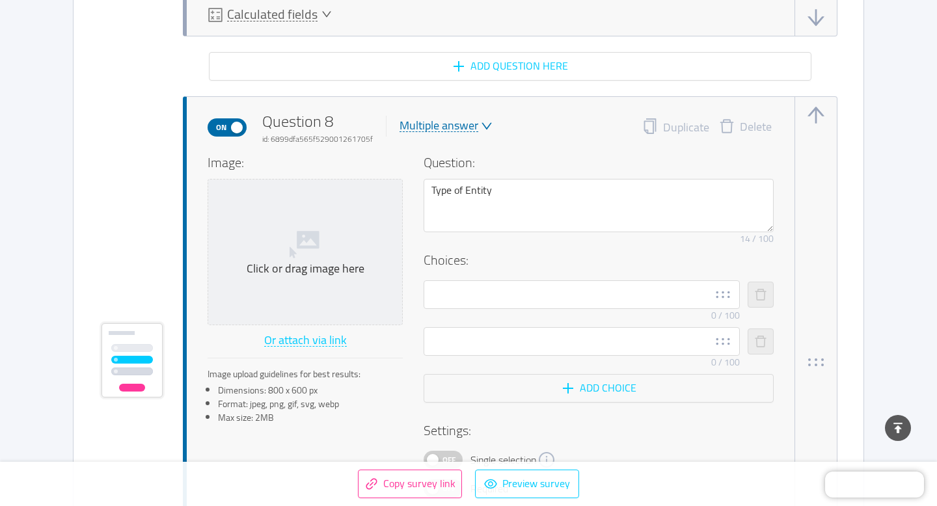
scroll to position [3825, 0]
click at [459, 127] on div "Multiple answer" at bounding box center [439, 127] width 79 height 12
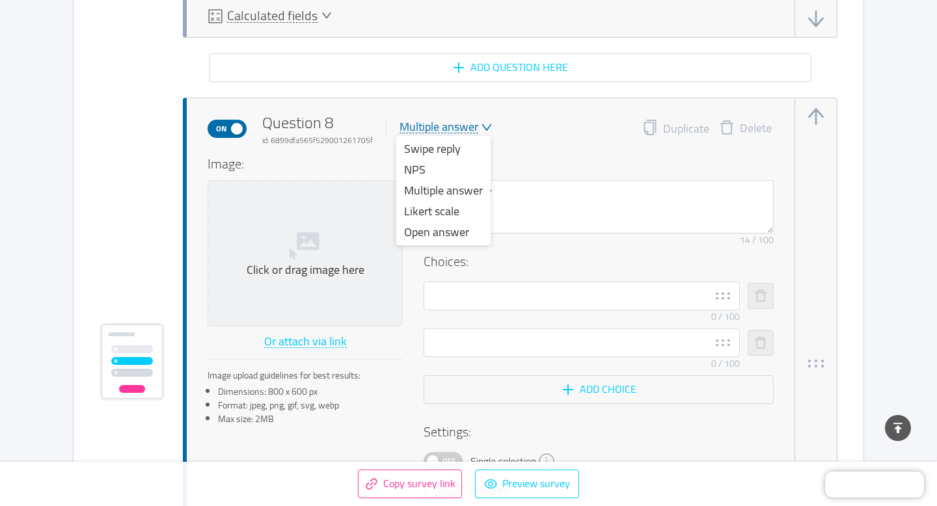
click at [447, 243] on ul "Swipe reply NPS Multiple answer Likert scale Open answer" at bounding box center [443, 190] width 94 height 109
click at [446, 237] on li "Open answer" at bounding box center [443, 232] width 94 height 21
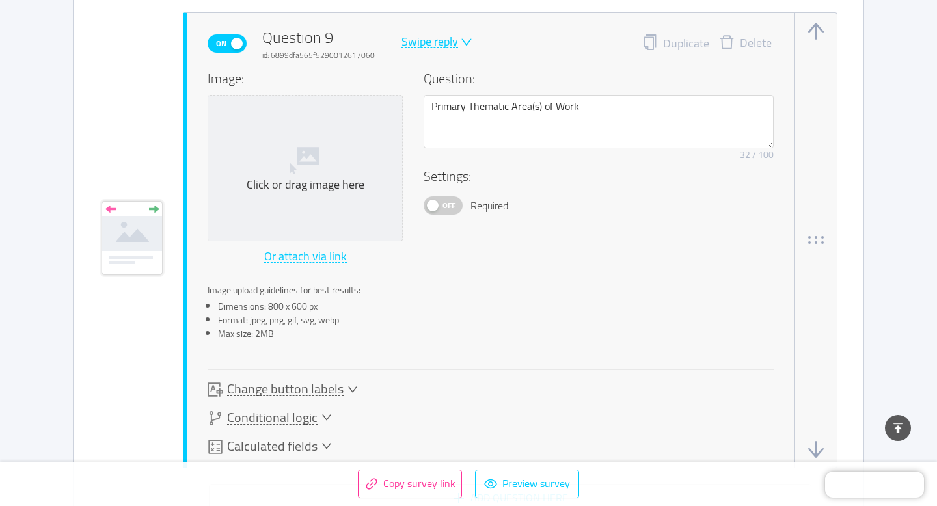
scroll to position [4396, 0]
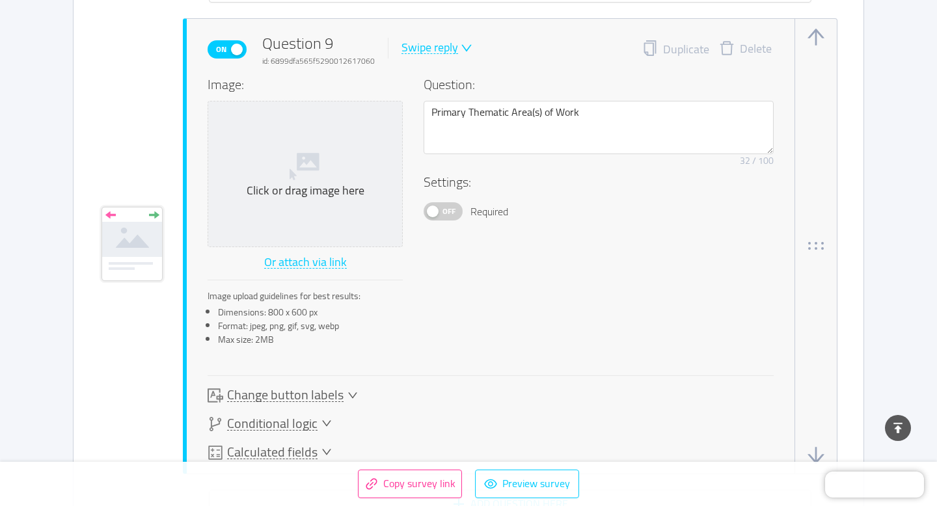
click at [442, 46] on div "Swipe reply" at bounding box center [430, 48] width 57 height 12
click at [444, 110] on li "Multiple answer" at bounding box center [445, 111] width 94 height 21
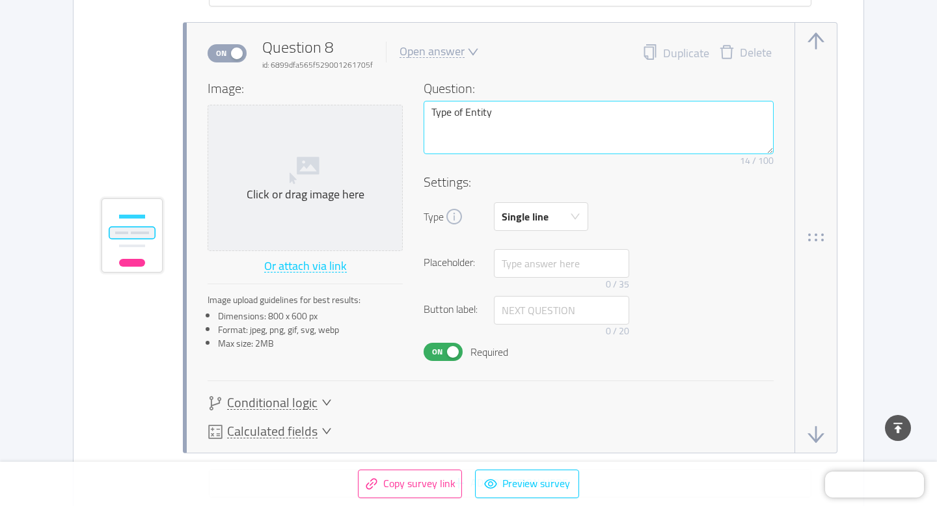
scroll to position [3898, 0]
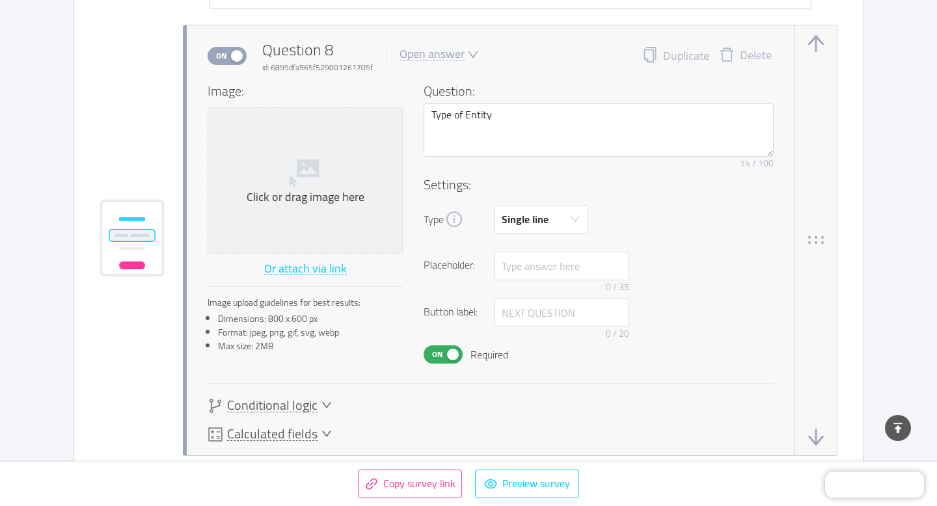
click at [426, 52] on div "Open answer" at bounding box center [432, 54] width 65 height 12
click at [445, 120] on li "Multiple answer" at bounding box center [443, 117] width 94 height 21
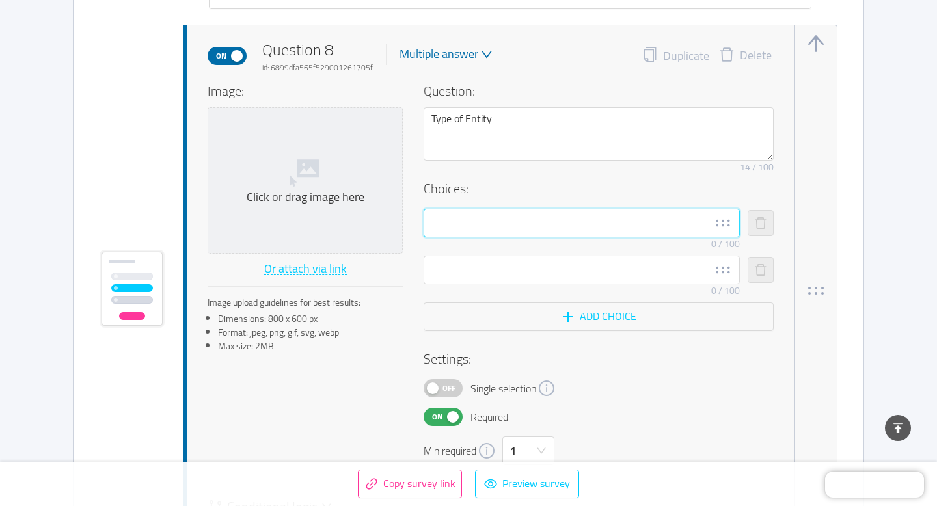
click at [534, 226] on input "text" at bounding box center [582, 223] width 316 height 29
paste input "* ndividual entrepreneur * SME (Small/Medium Enterprise) * Large company * Coop…"
type input "* ndividual entrepreneur * SME (Small/Medium Enterprise) * Large company * Coop…"
paste input "* Individual entrepreneur"
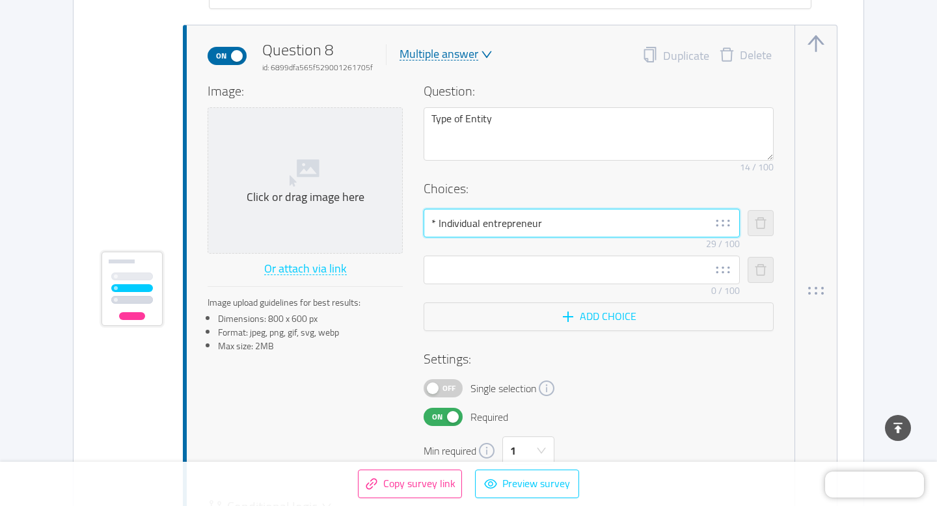
click at [447, 224] on input "* Individual entrepreneur" at bounding box center [582, 223] width 316 height 29
type input "Individual entrepreneur"
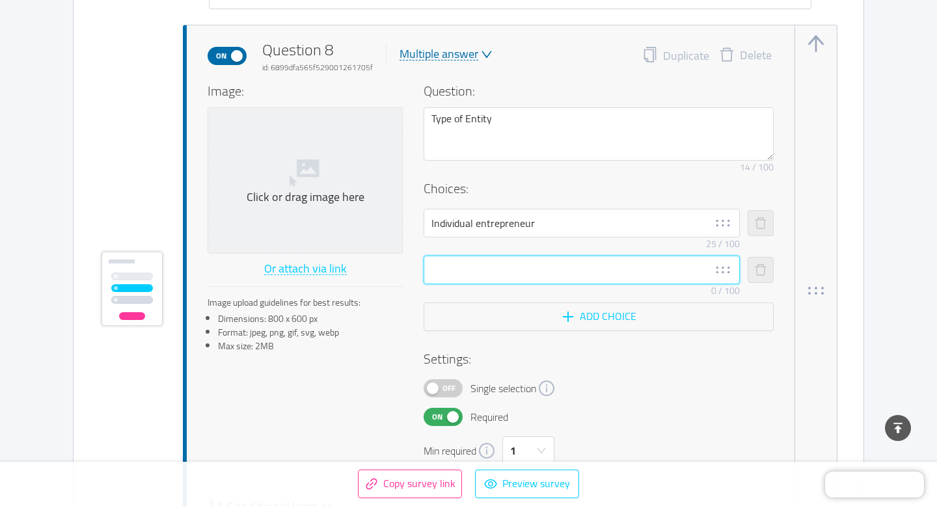
click at [503, 280] on input "text" at bounding box center [582, 270] width 316 height 29
paste input "* SME (Small/Medium Enterprise)"
click at [450, 265] on input "* SME (Small/Medium Enterprise)" at bounding box center [582, 270] width 316 height 29
type input "SME (Small/Medium Enterprise)"
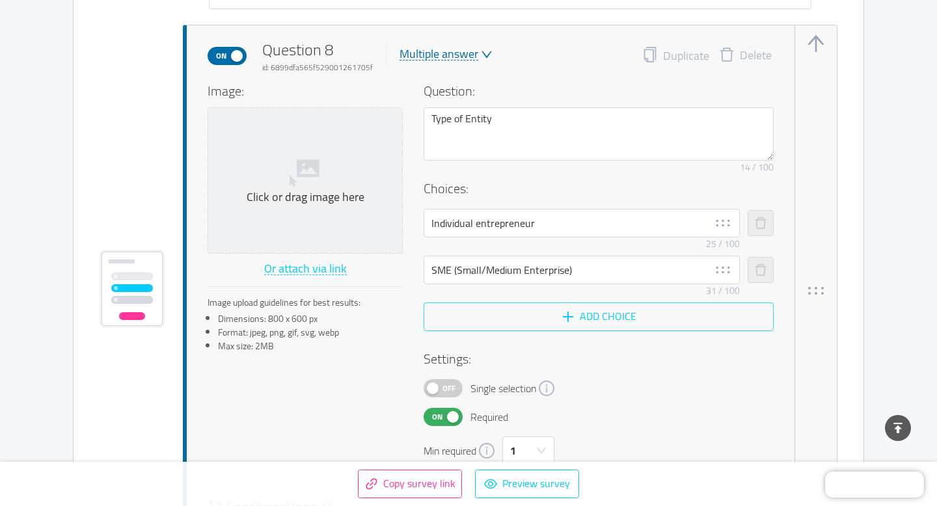
click at [600, 323] on button "Add choice" at bounding box center [599, 317] width 350 height 29
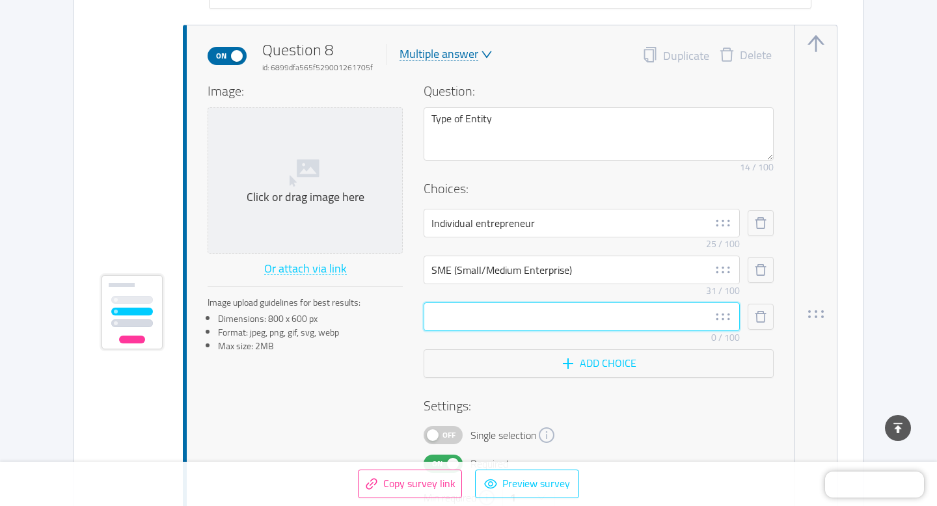
click at [495, 322] on input "text" at bounding box center [582, 317] width 316 height 29
paste input "* Large company"
click at [449, 316] on input "* Large company" at bounding box center [582, 317] width 316 height 29
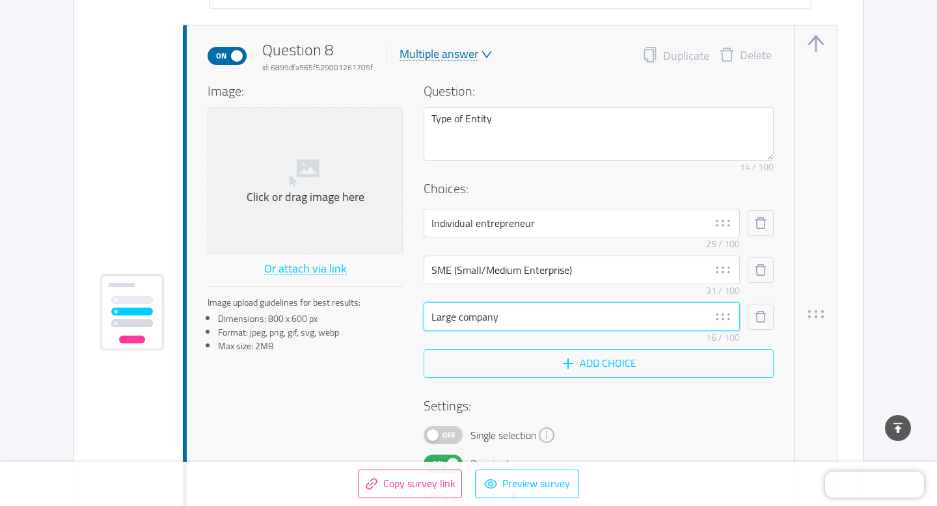
type input "Large company"
click at [583, 367] on button "Add choice" at bounding box center [599, 364] width 350 height 29
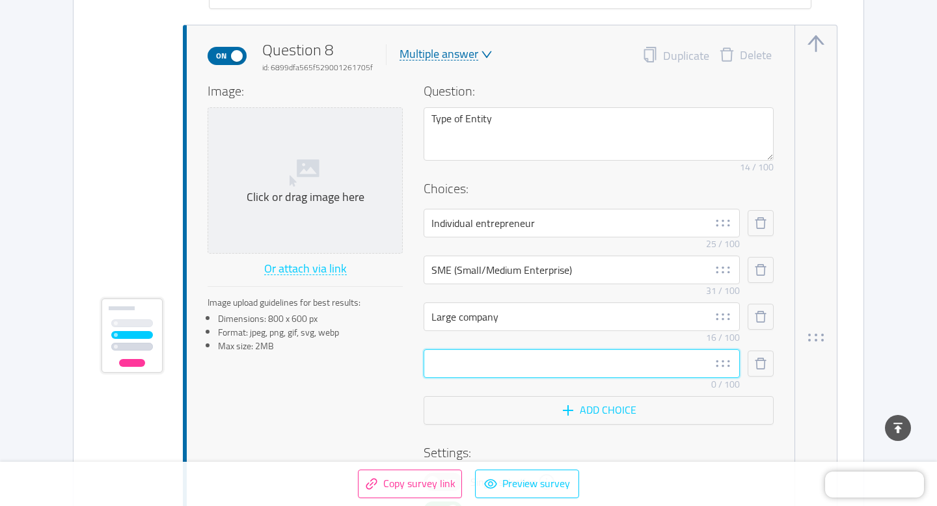
click at [457, 371] on input "text" at bounding box center [582, 364] width 316 height 29
paste input "* Cooperative / Community group"
click at [450, 361] on input "* Cooperative / Community group" at bounding box center [582, 364] width 316 height 29
type input "Cooperative / Community group"
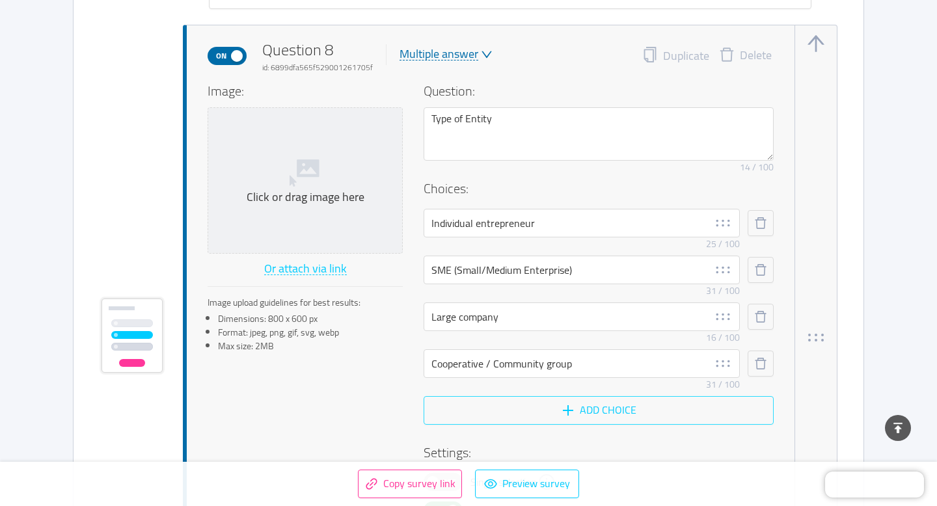
click at [564, 419] on button "Add choice" at bounding box center [599, 410] width 350 height 29
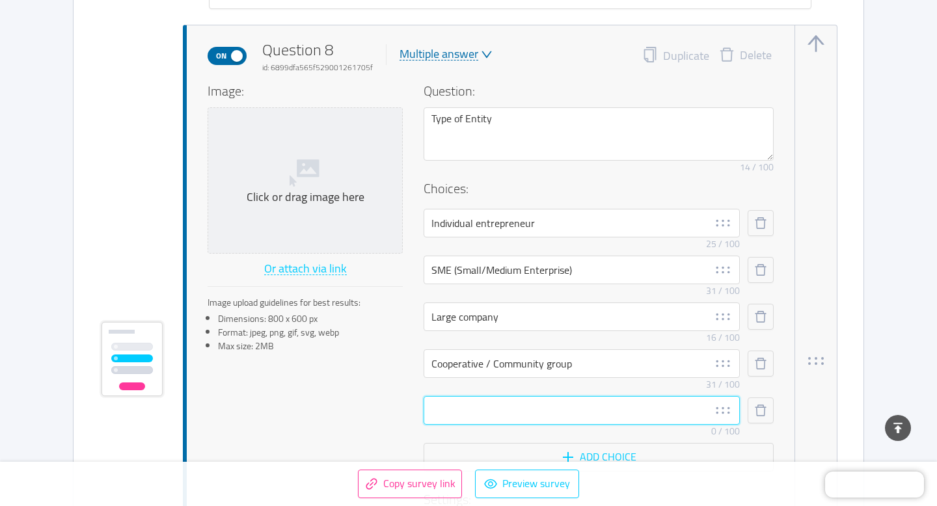
click at [479, 416] on input "text" at bounding box center [582, 410] width 316 height 29
paste input "* NGO / Non-profit"
click at [447, 409] on input "* NGO / Non-profit" at bounding box center [582, 410] width 316 height 29
type input "NGO / Non-profit"
